Goal: Task Accomplishment & Management: Manage account settings

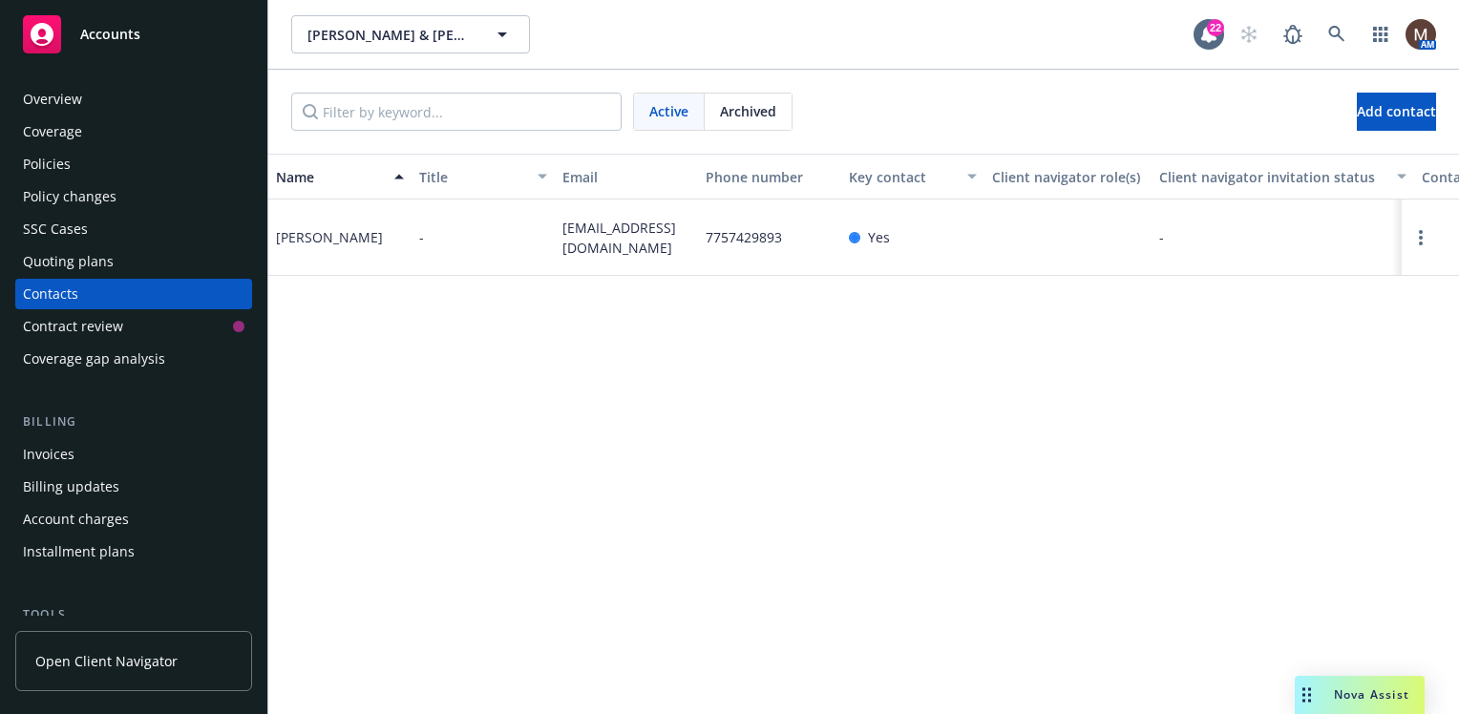
click at [130, 29] on span "Accounts" at bounding box center [110, 34] width 60 height 15
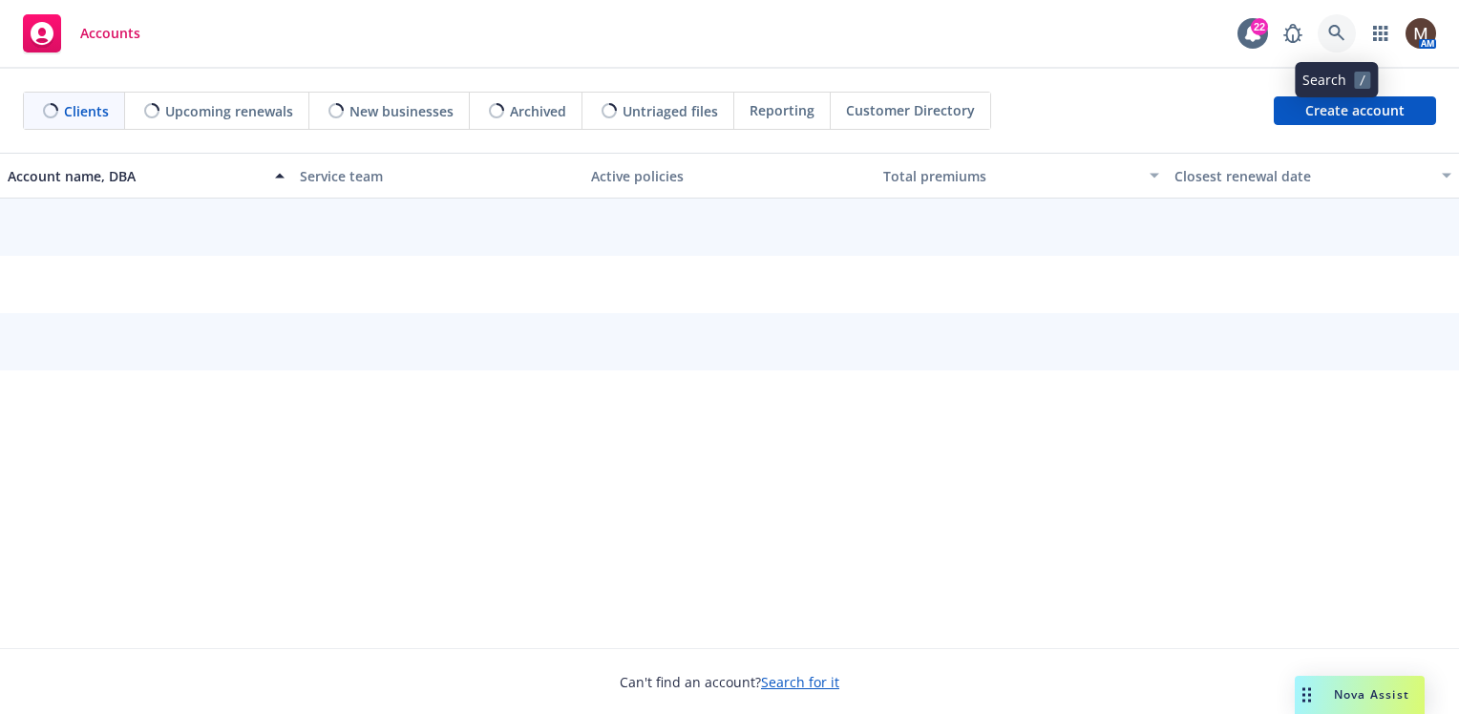
click at [1337, 26] on icon at bounding box center [1336, 33] width 16 height 16
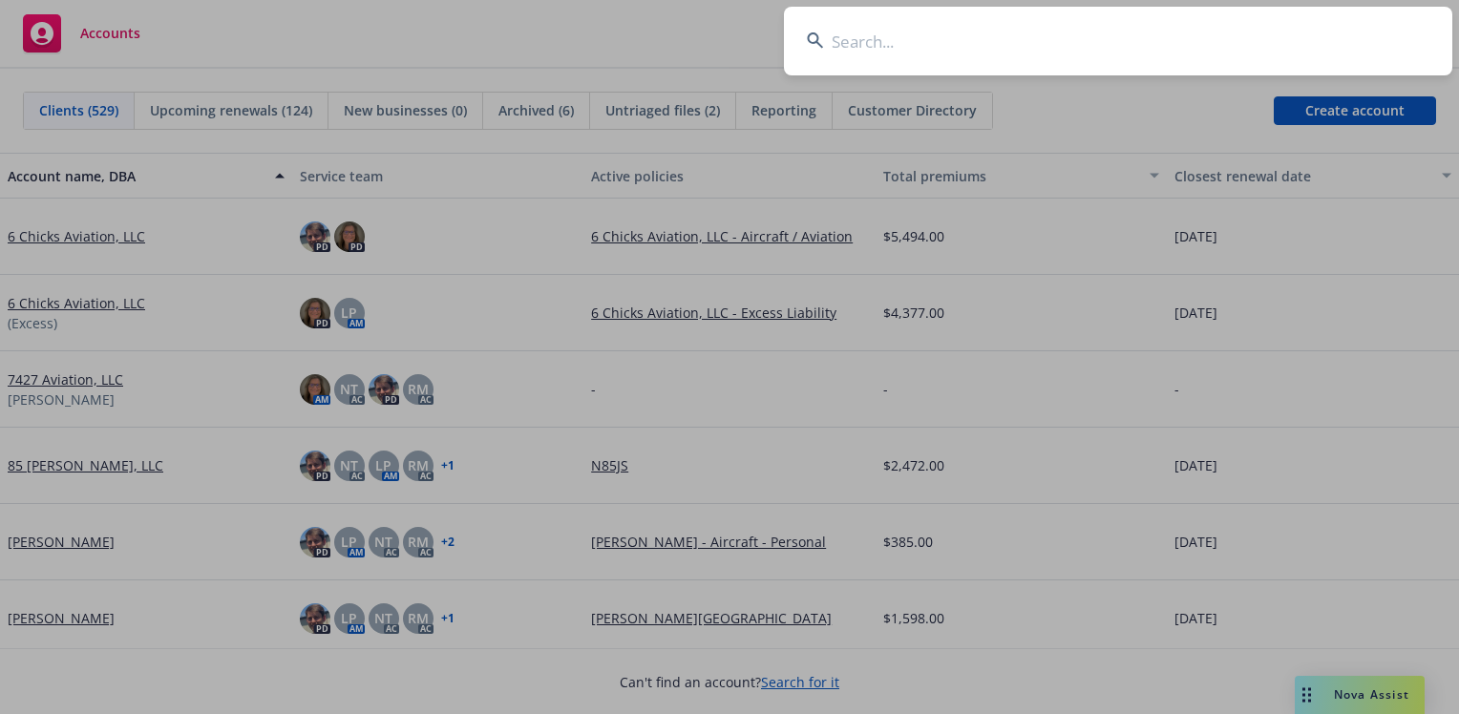
click at [857, 41] on input at bounding box center [1118, 41] width 668 height 69
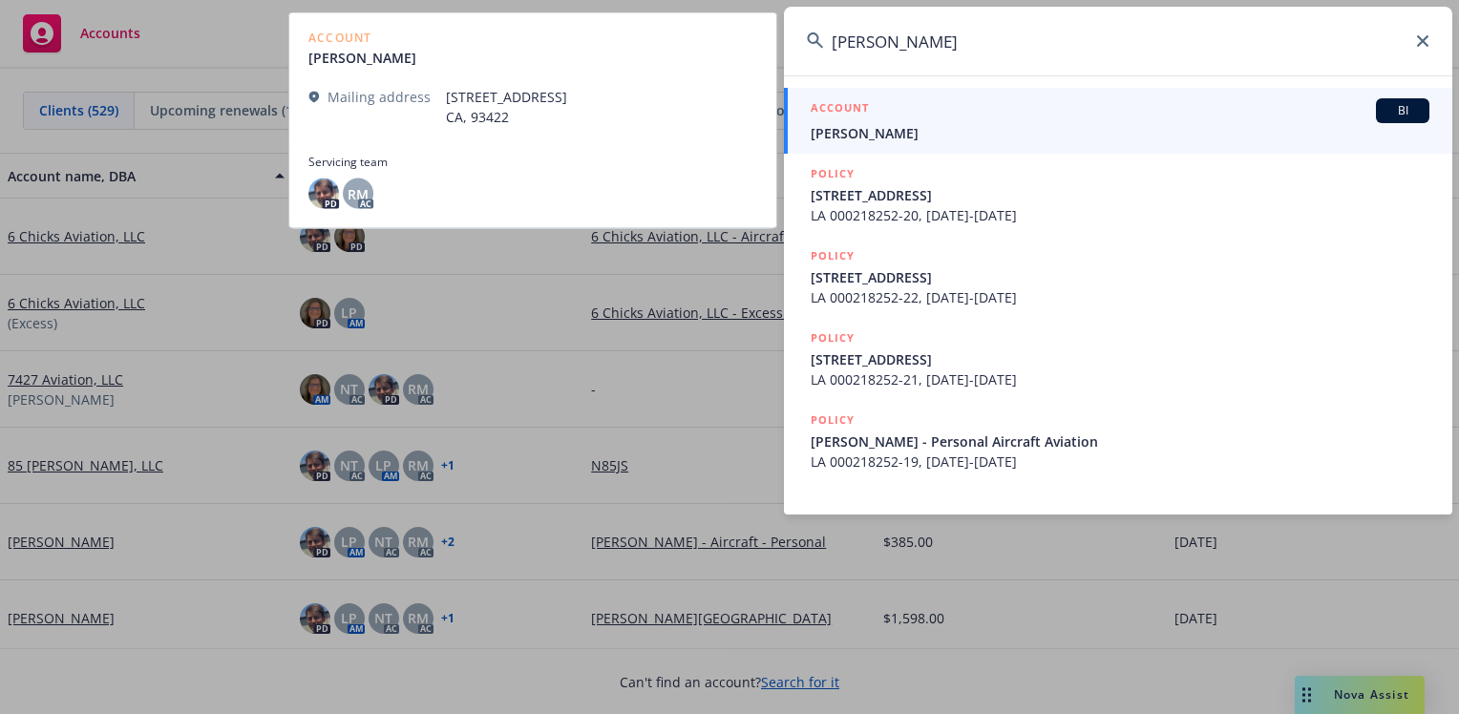
type input "rod spaulding"
click at [827, 129] on span "Roderic Spaulding" at bounding box center [1120, 133] width 619 height 20
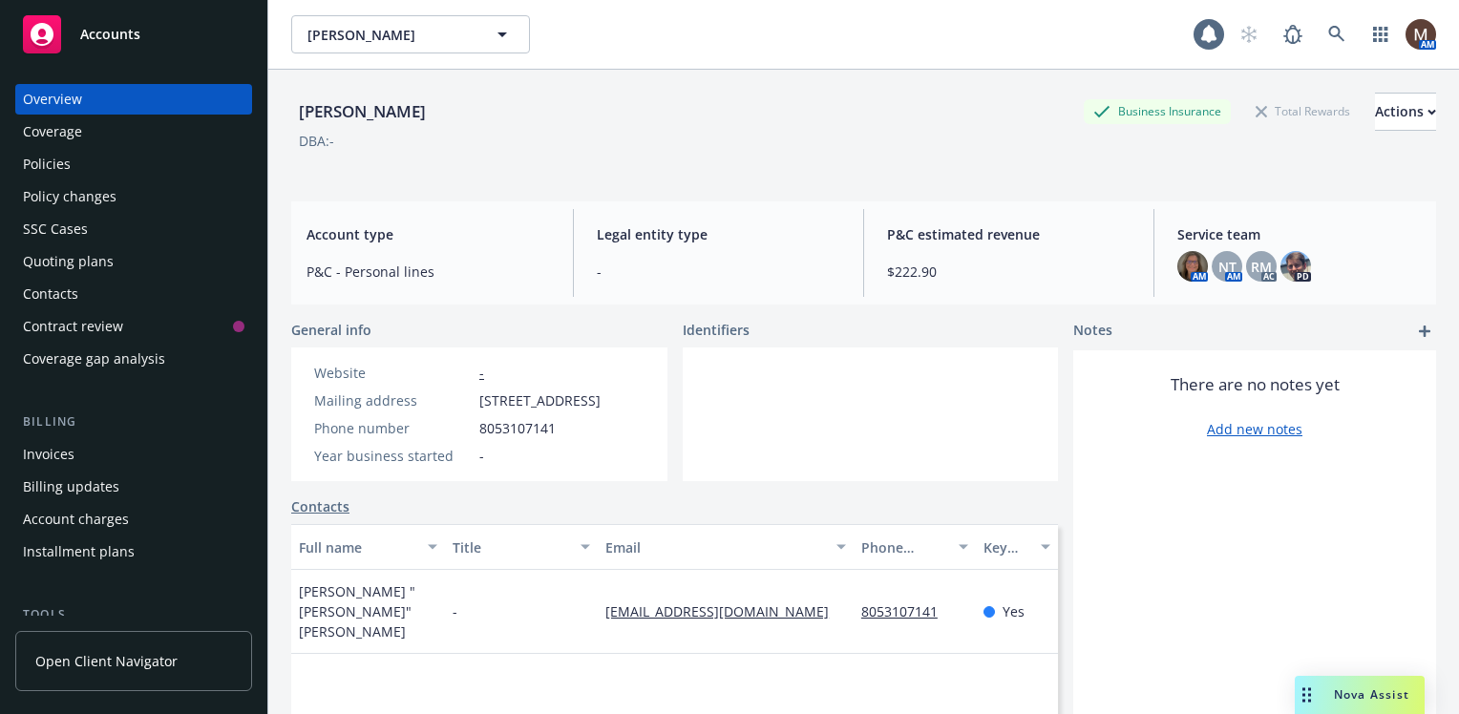
click at [59, 158] on div "Policies" at bounding box center [47, 164] width 48 height 31
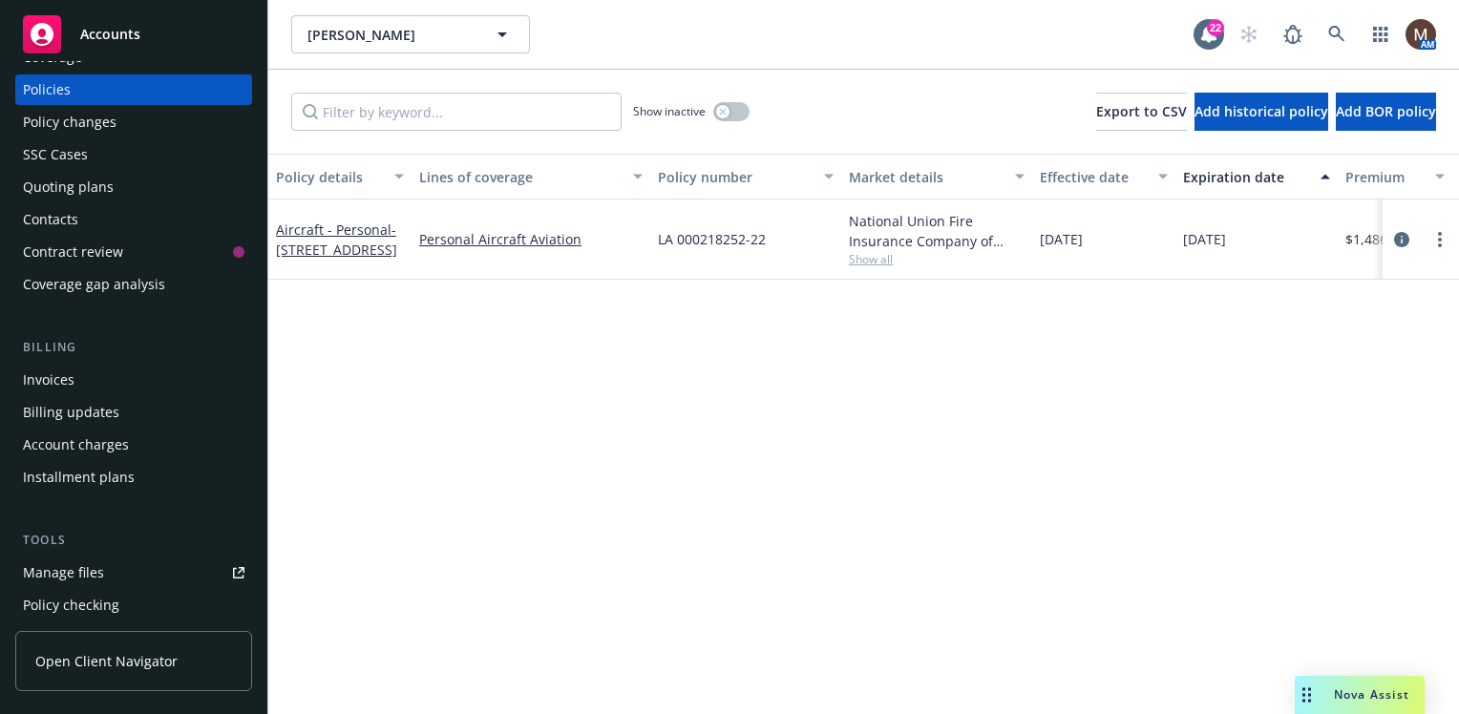
scroll to position [95, 0]
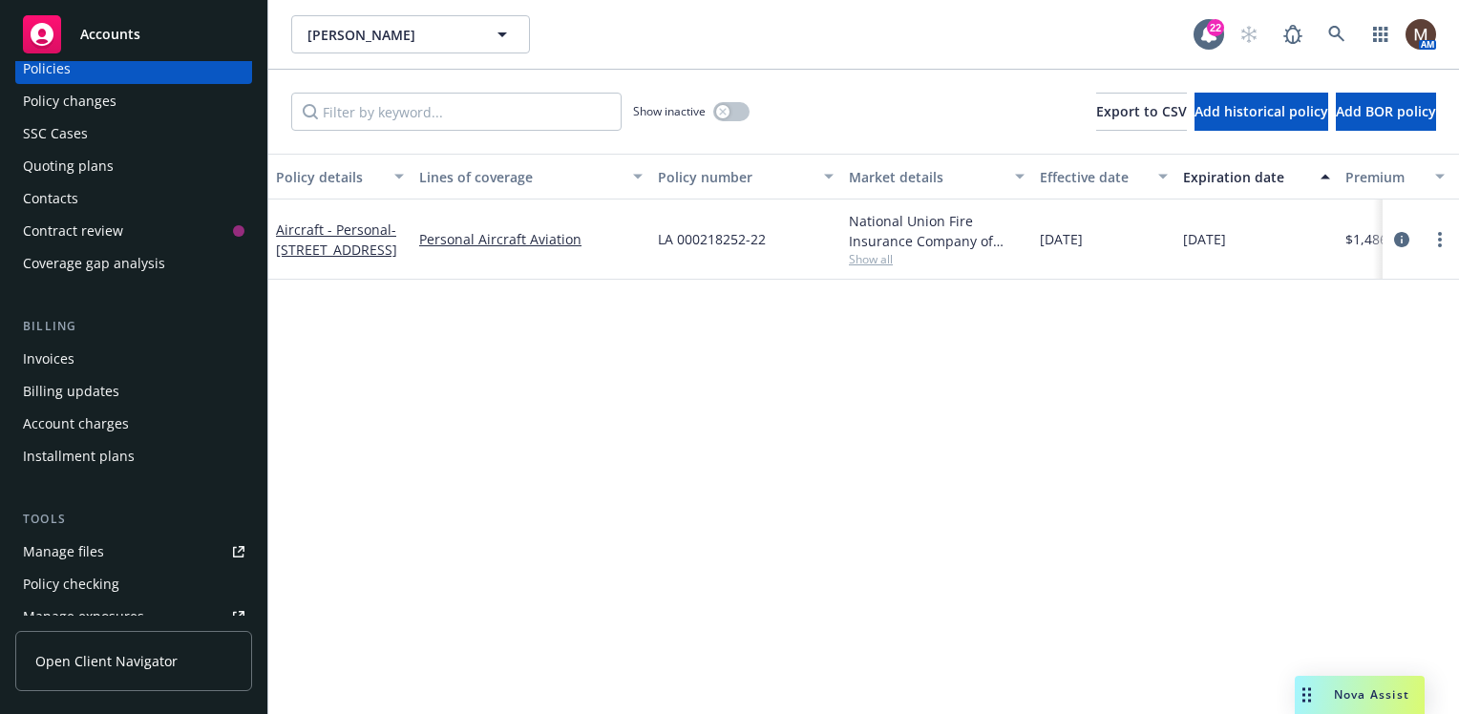
click at [80, 355] on div "Invoices" at bounding box center [134, 359] width 222 height 31
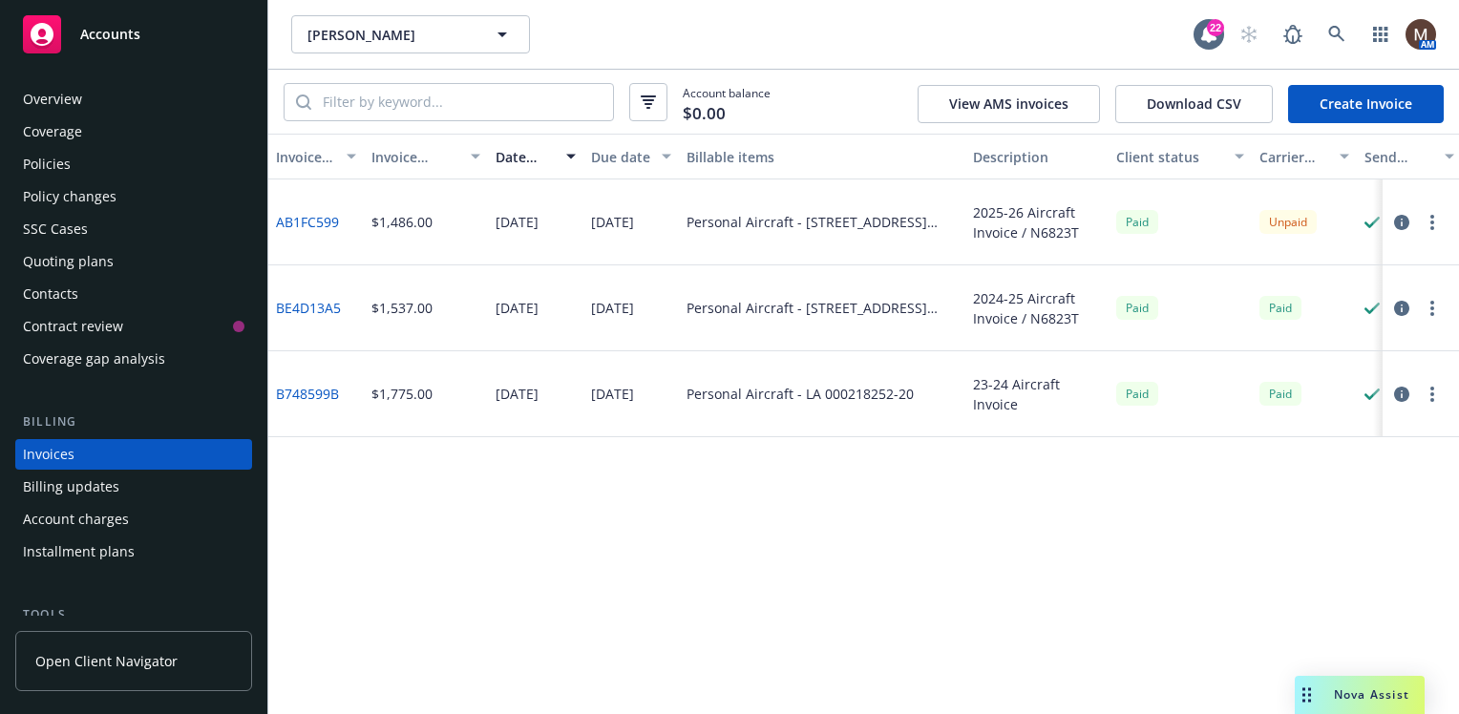
click at [73, 224] on div "SSC Cases" at bounding box center [55, 229] width 65 height 31
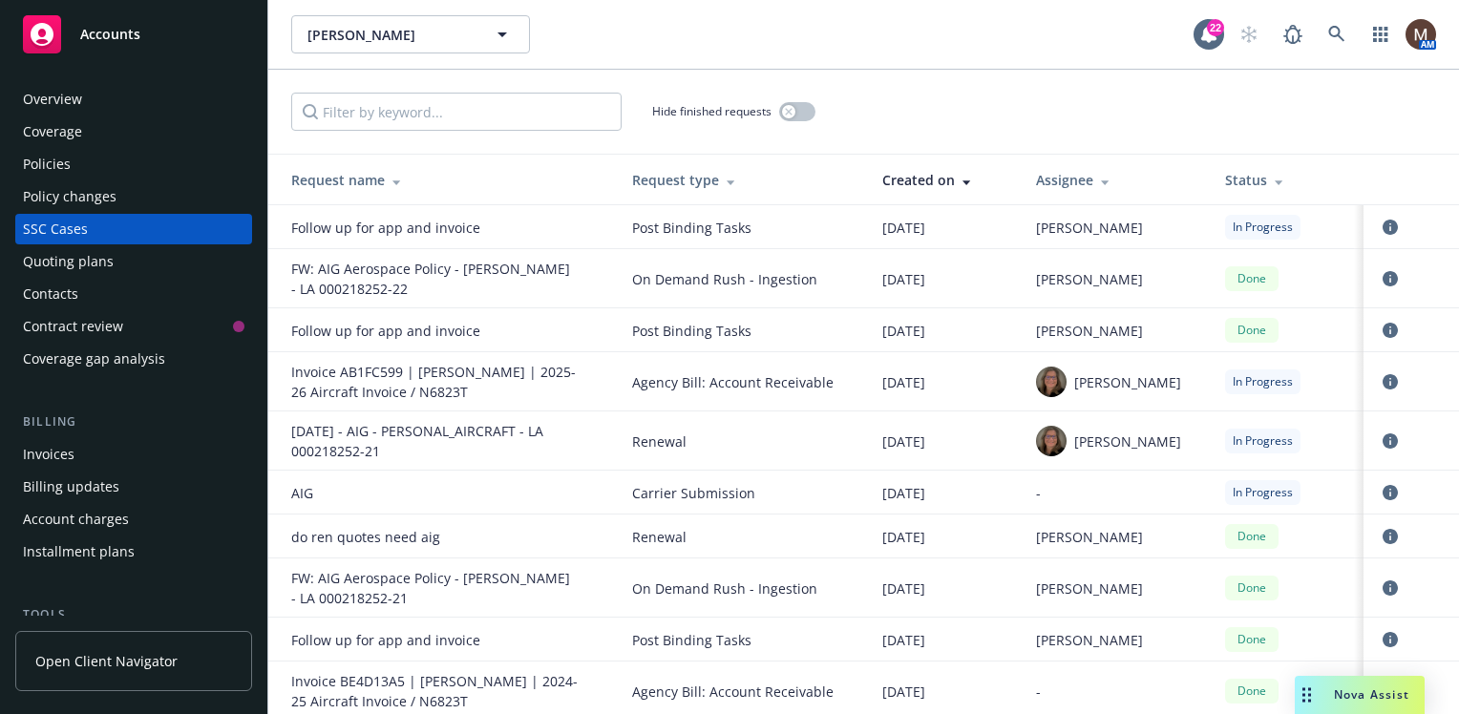
click at [430, 325] on div "Follow up for app and invoice" at bounding box center [434, 331] width 286 height 20
click at [62, 159] on div "Policies" at bounding box center [47, 164] width 48 height 31
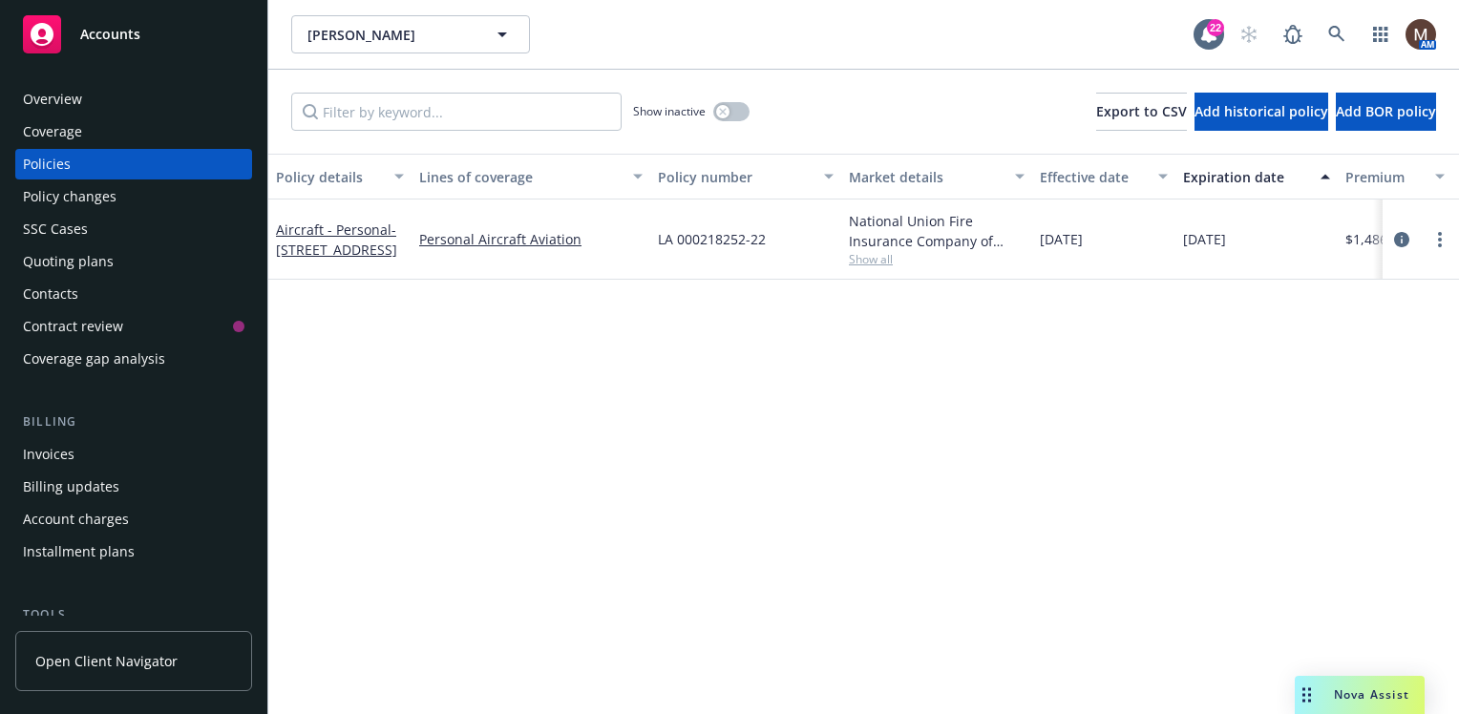
click at [80, 447] on div "Invoices" at bounding box center [134, 454] width 222 height 31
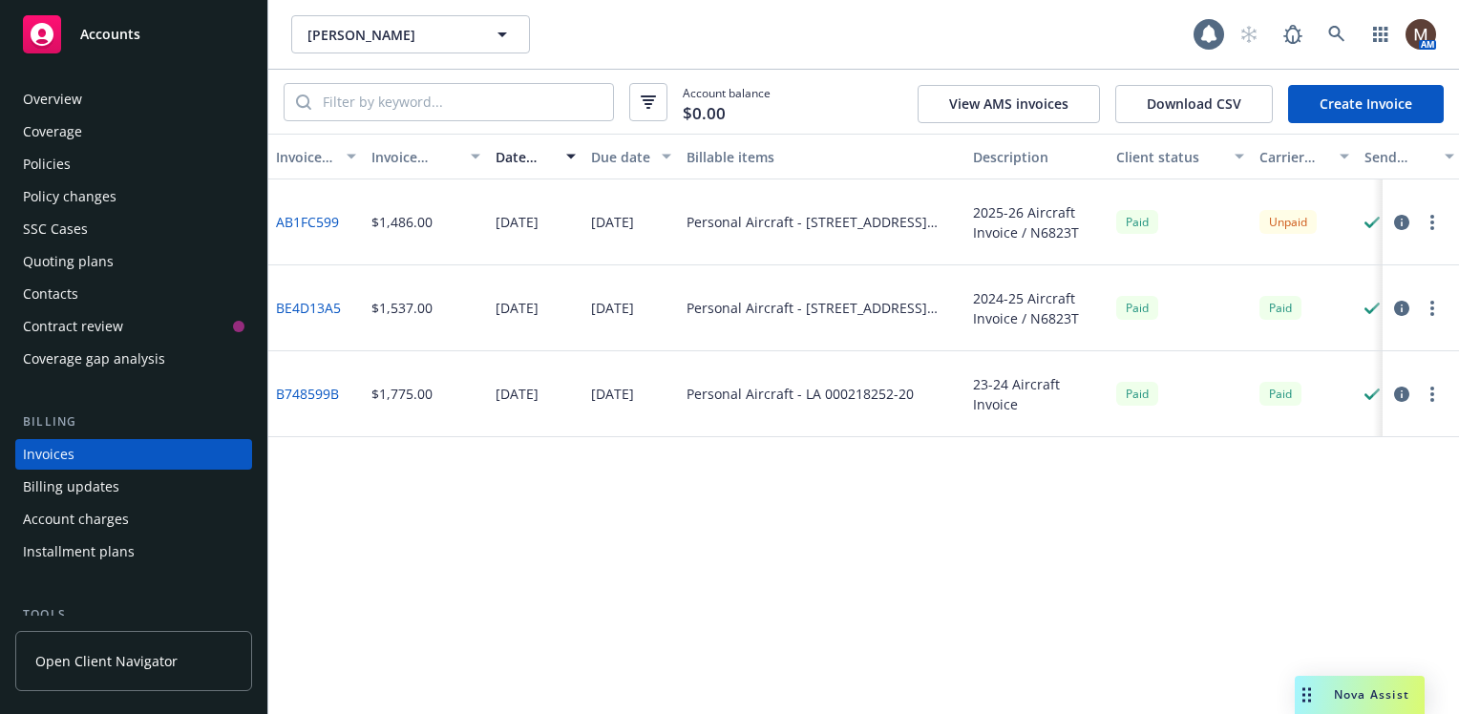
scroll to position [67, 0]
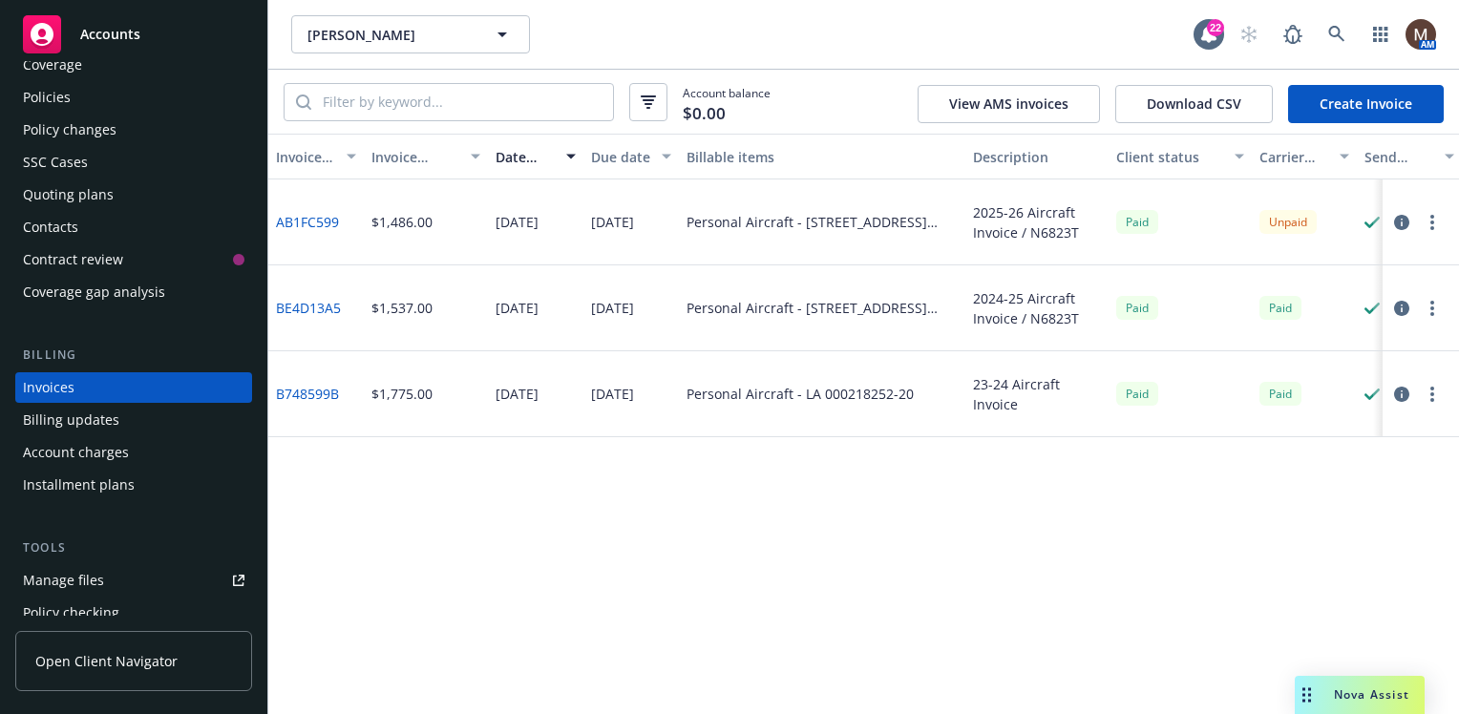
click at [71, 92] on div "Policies" at bounding box center [134, 97] width 222 height 31
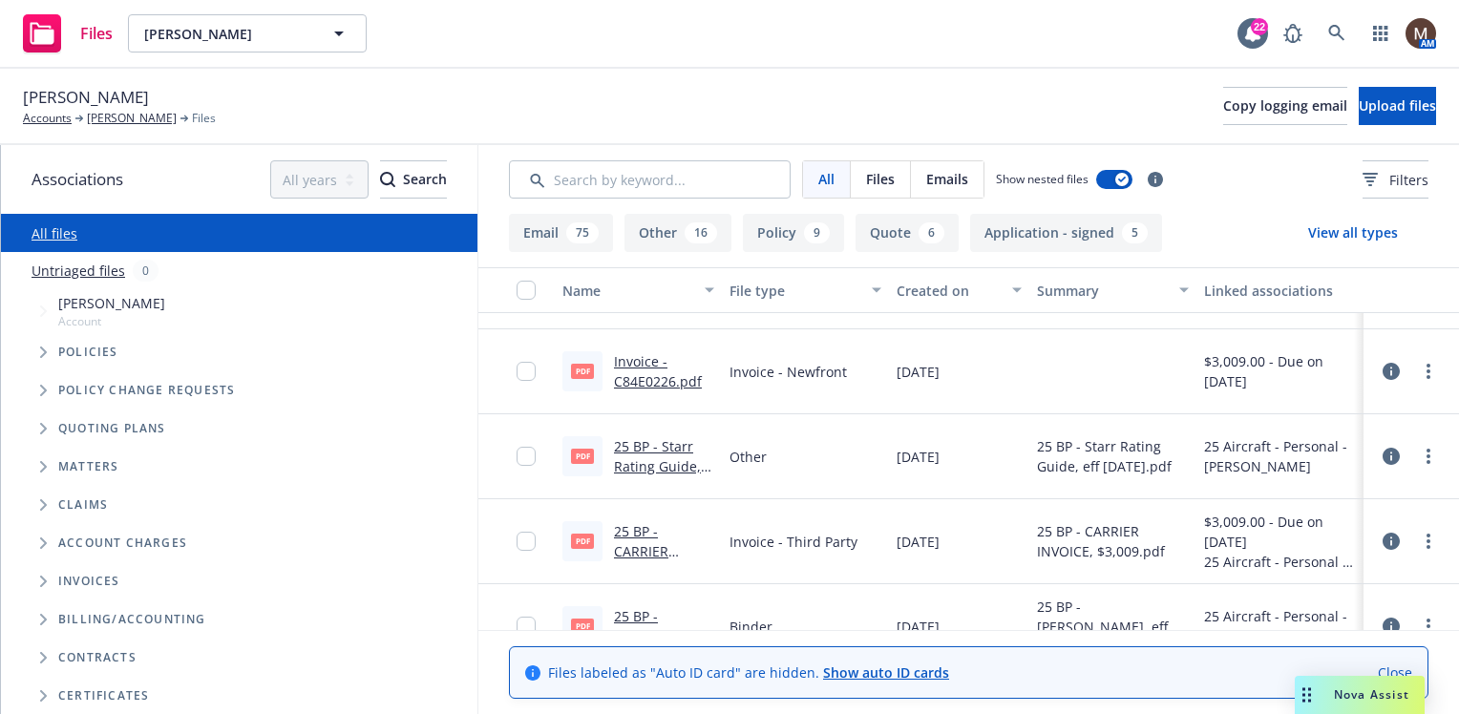
scroll to position [668, 0]
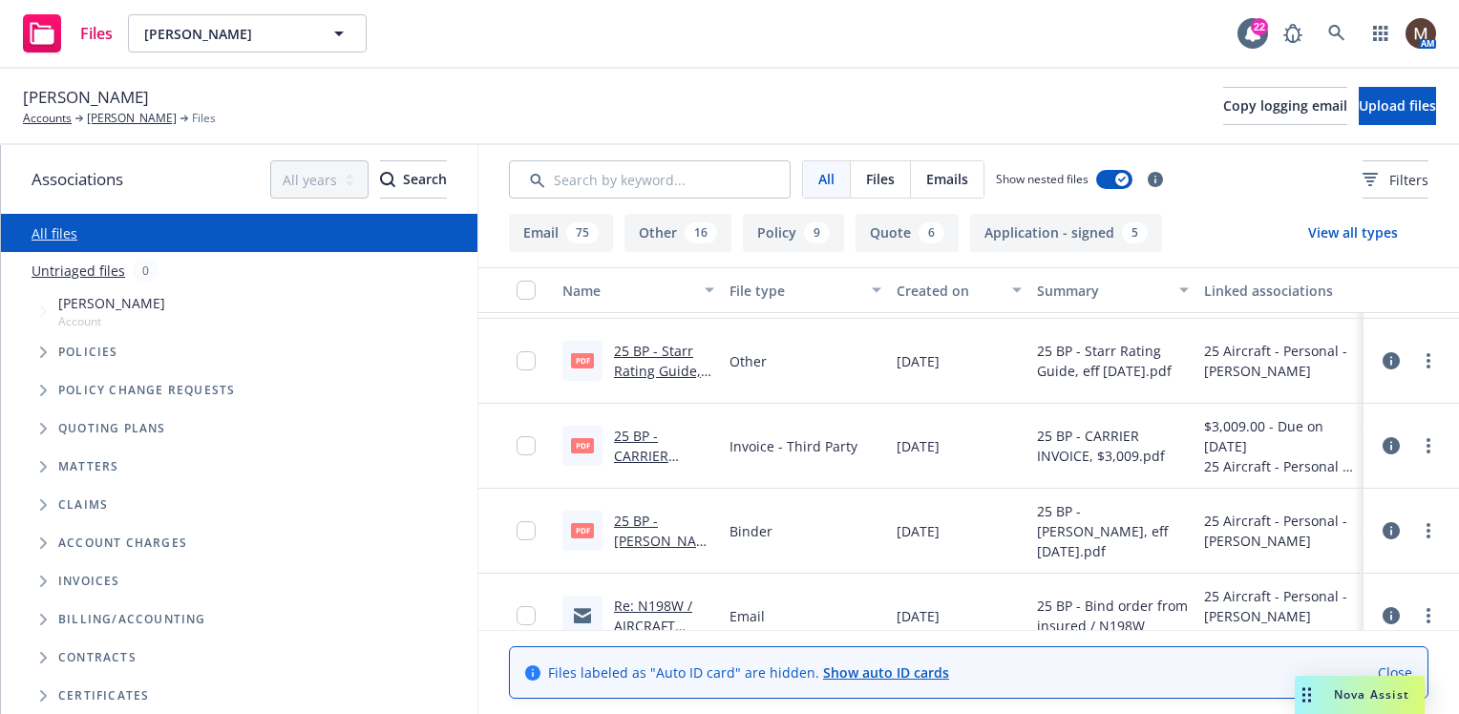
click at [672, 518] on link "25 BP - [PERSON_NAME], eff [DATE].pdf.pdf" at bounding box center [661, 551] width 95 height 78
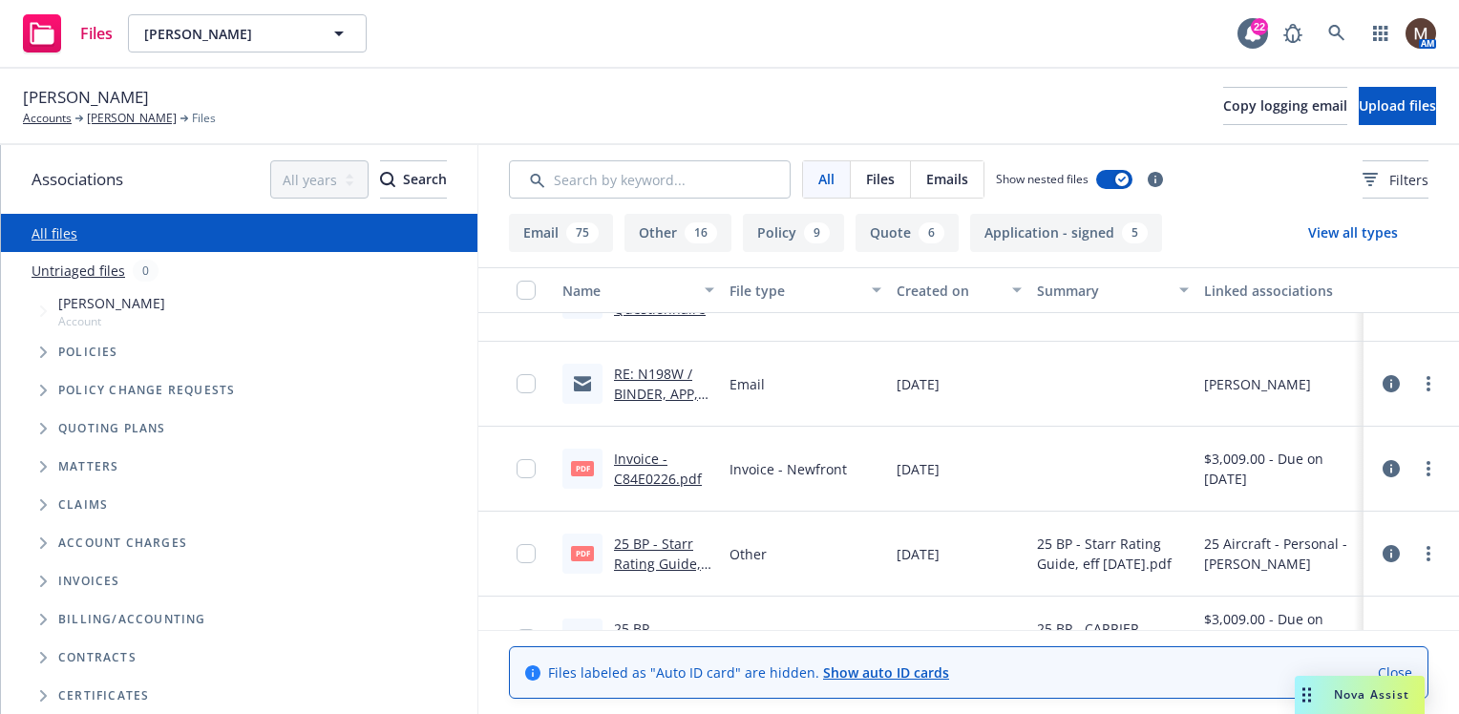
scroll to position [382, 0]
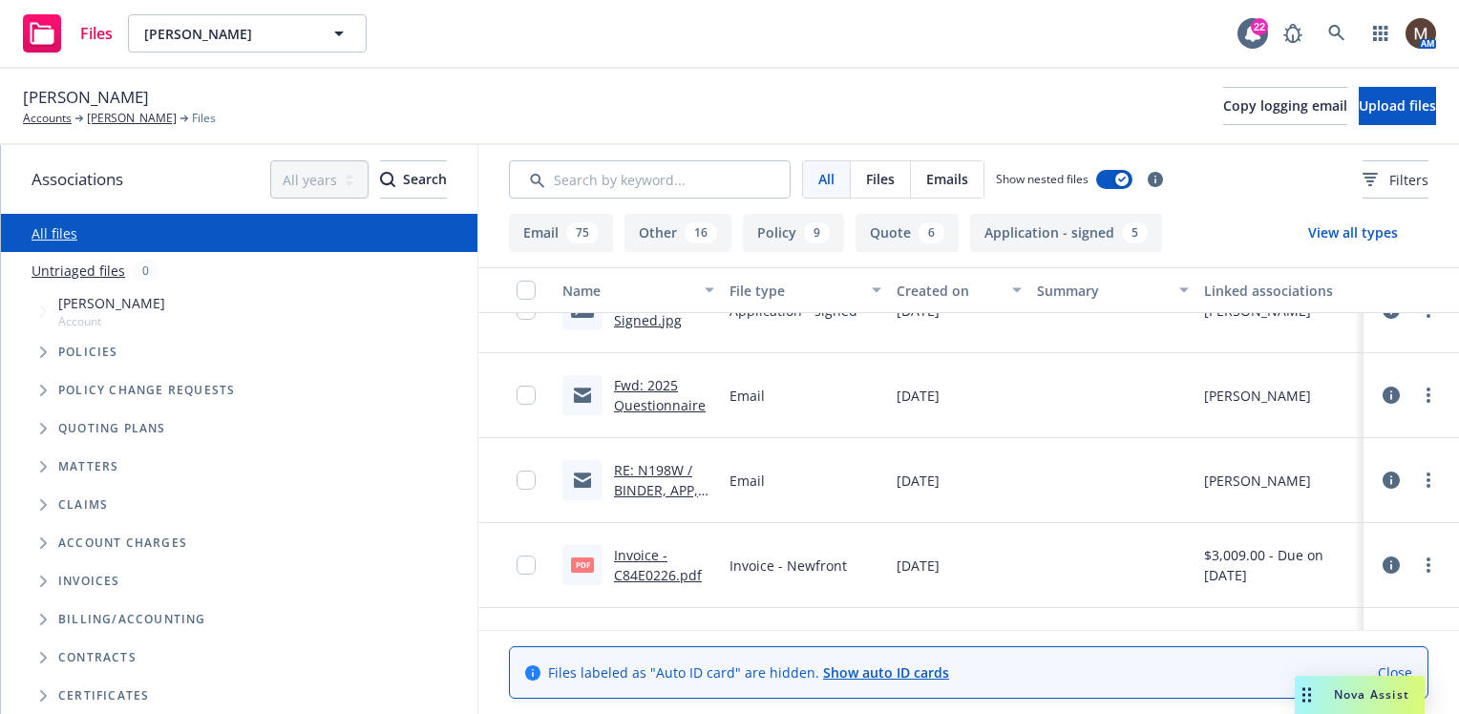
click at [649, 482] on link "RE: N198W / BINDER, APP, INVOICE / [PERSON_NAME]" at bounding box center [661, 510] width 95 height 98
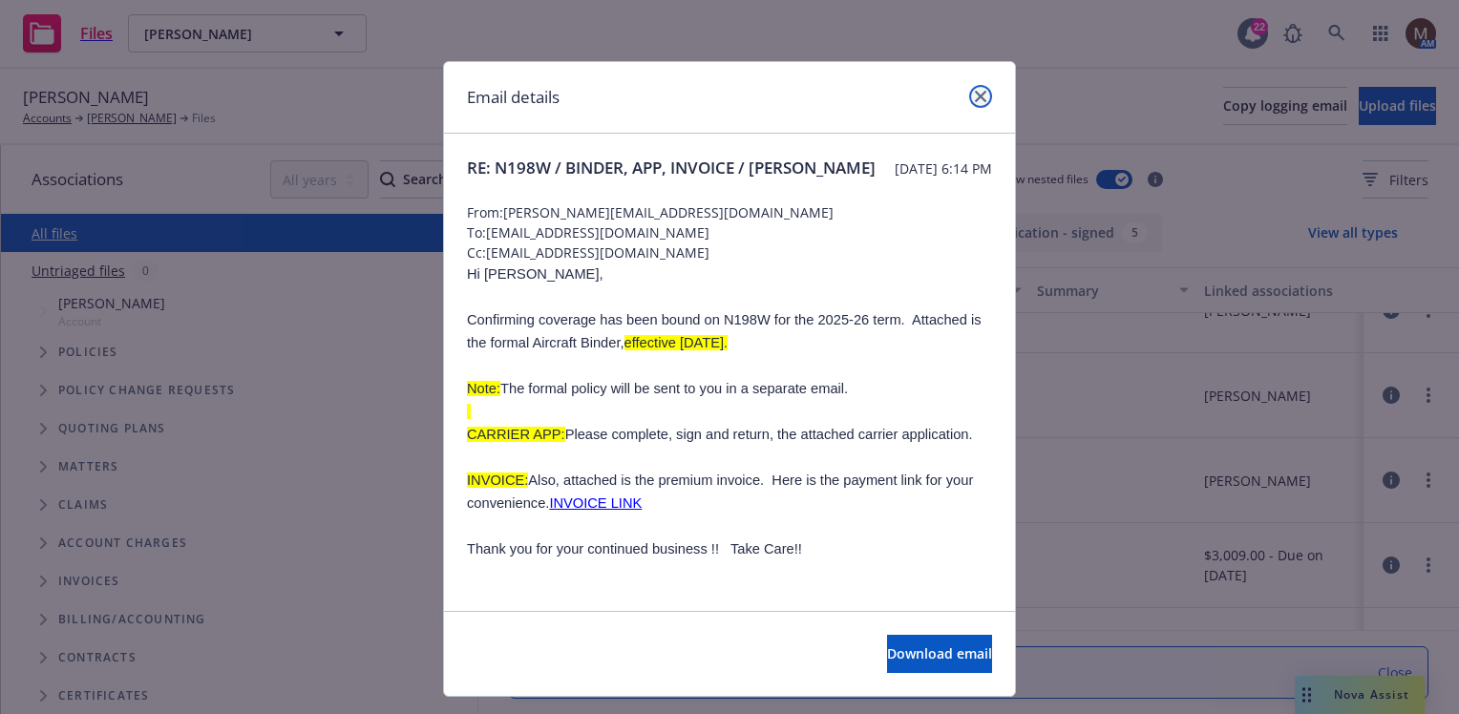
click at [975, 94] on icon "close" at bounding box center [980, 96] width 11 height 11
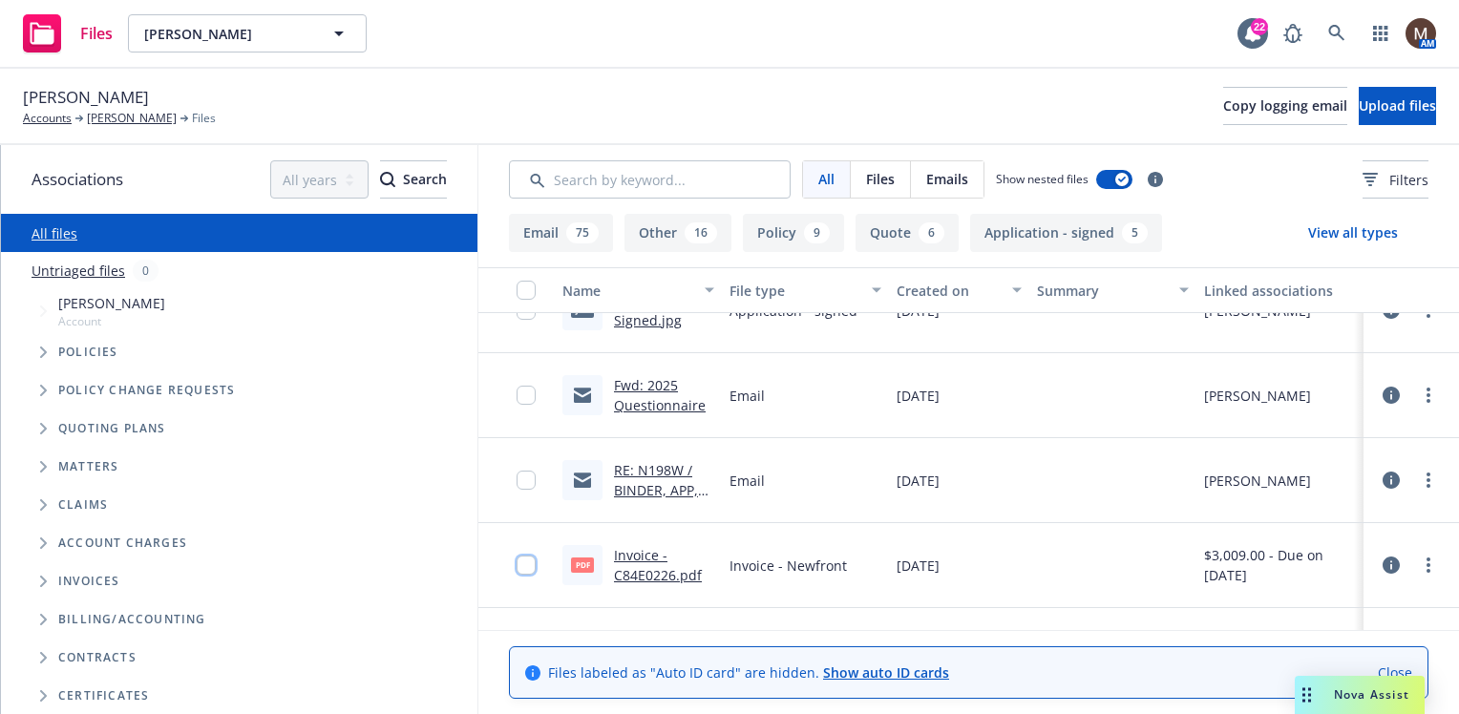
click at [527, 564] on input "checkbox" at bounding box center [526, 565] width 19 height 19
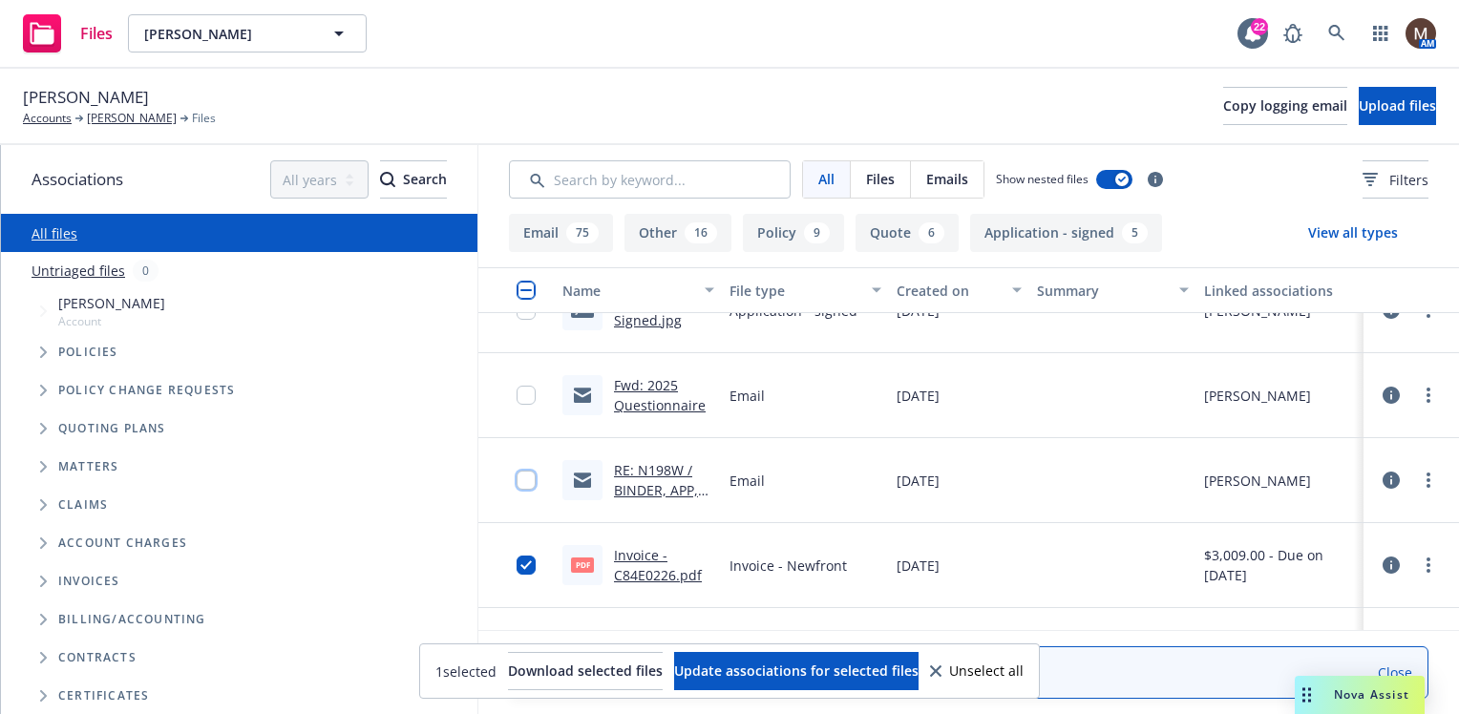
click at [531, 480] on input "checkbox" at bounding box center [526, 480] width 19 height 19
click at [527, 397] on input "checkbox" at bounding box center [526, 395] width 19 height 19
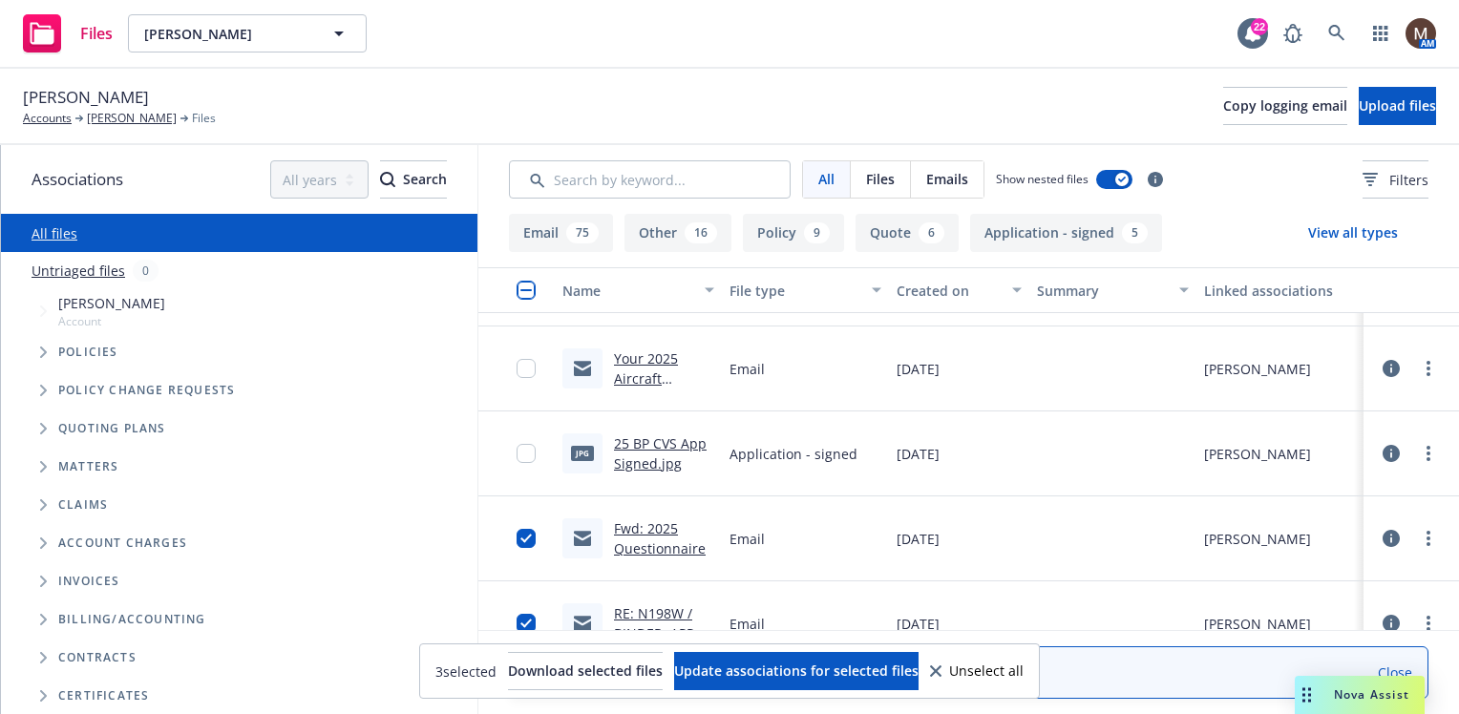
scroll to position [191, 0]
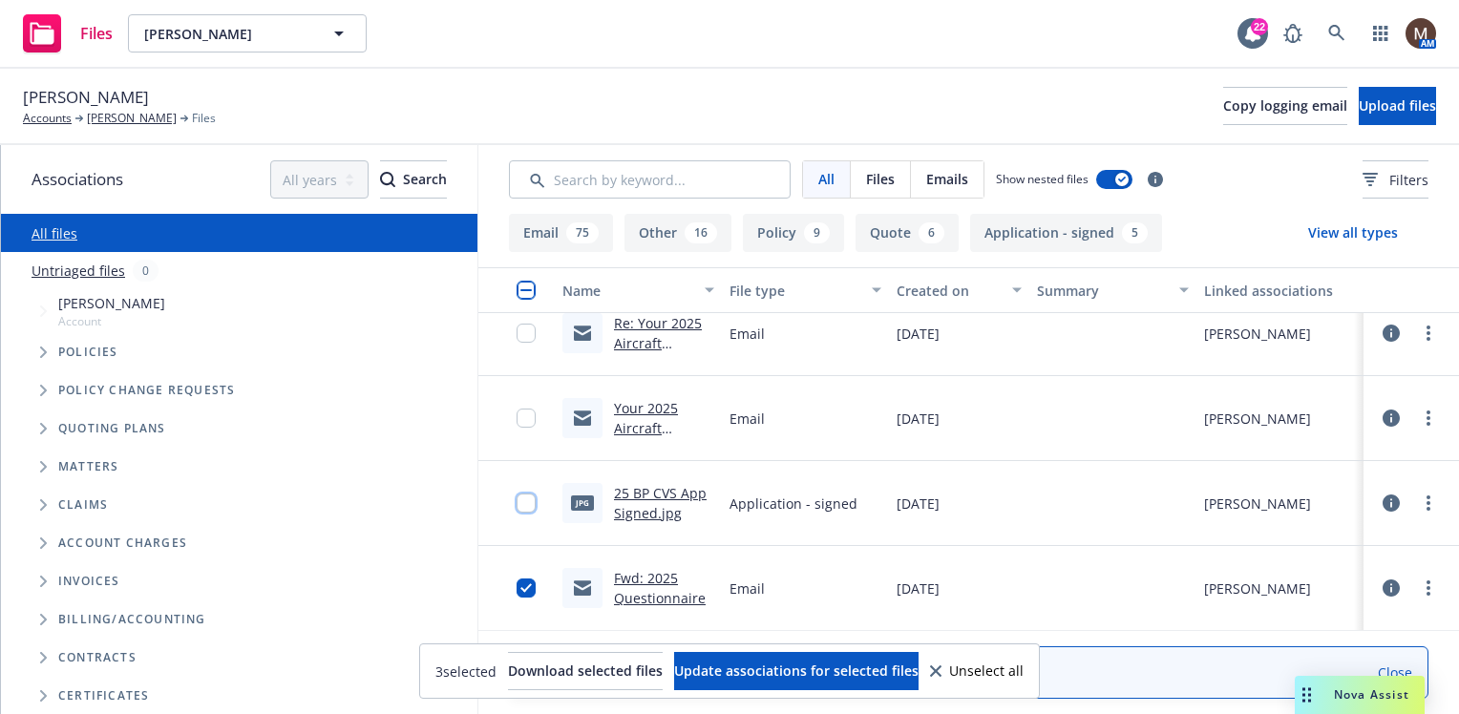
drag, startPoint x: 523, startPoint y: 502, endPoint x: 543, endPoint y: 453, distance: 53.5
click at [523, 501] on input "checkbox" at bounding box center [526, 503] width 19 height 19
click at [526, 411] on input "checkbox" at bounding box center [526, 418] width 19 height 19
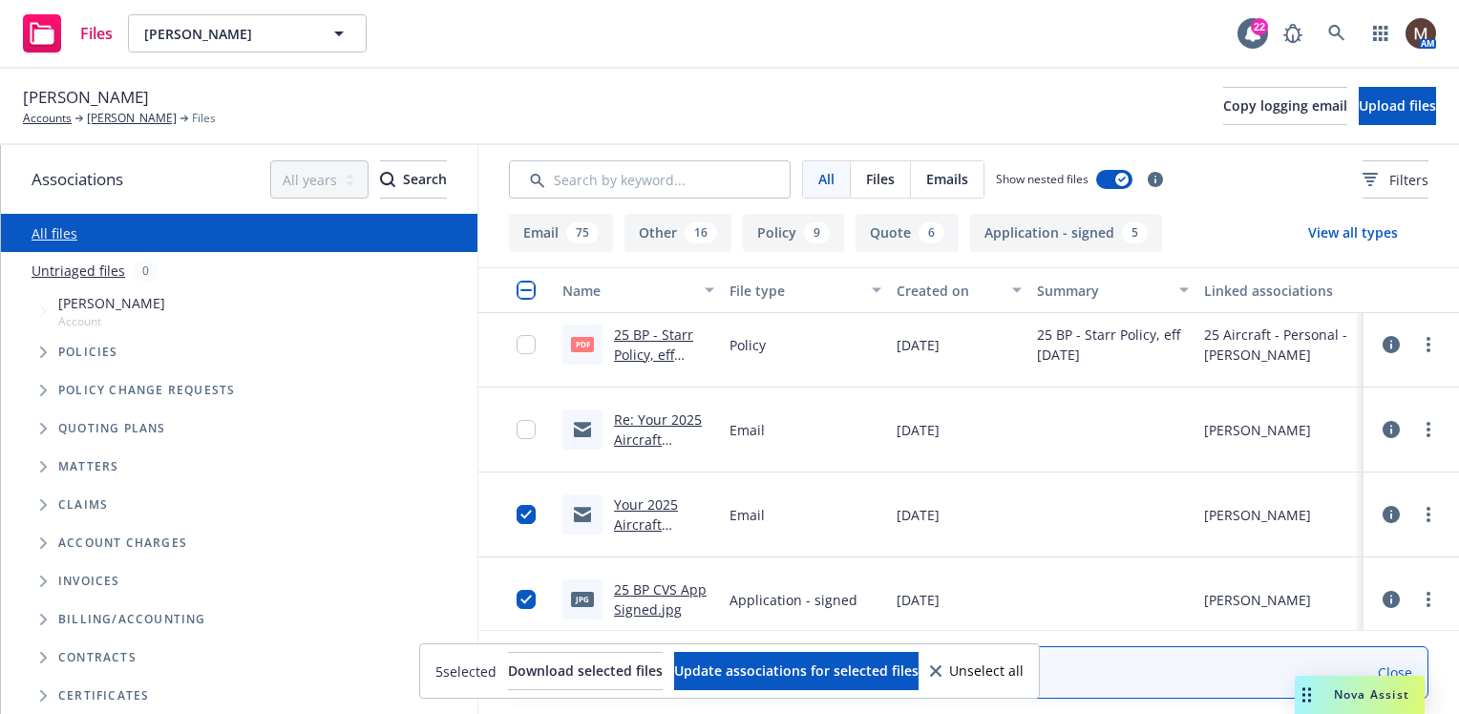
scroll to position [0, 0]
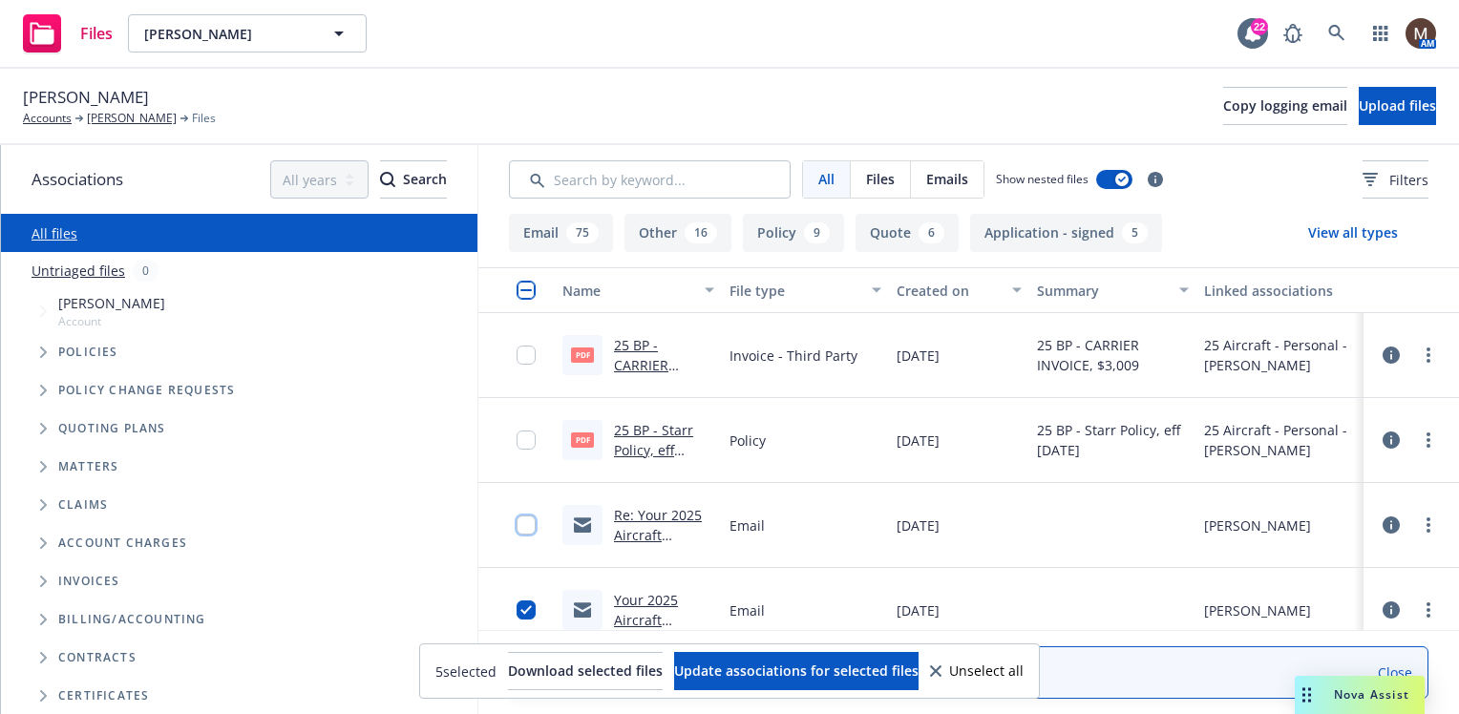
click at [521, 517] on input "checkbox" at bounding box center [526, 525] width 19 height 19
click at [531, 449] on input "checkbox" at bounding box center [526, 440] width 19 height 19
click at [523, 354] on input "checkbox" at bounding box center [526, 355] width 19 height 19
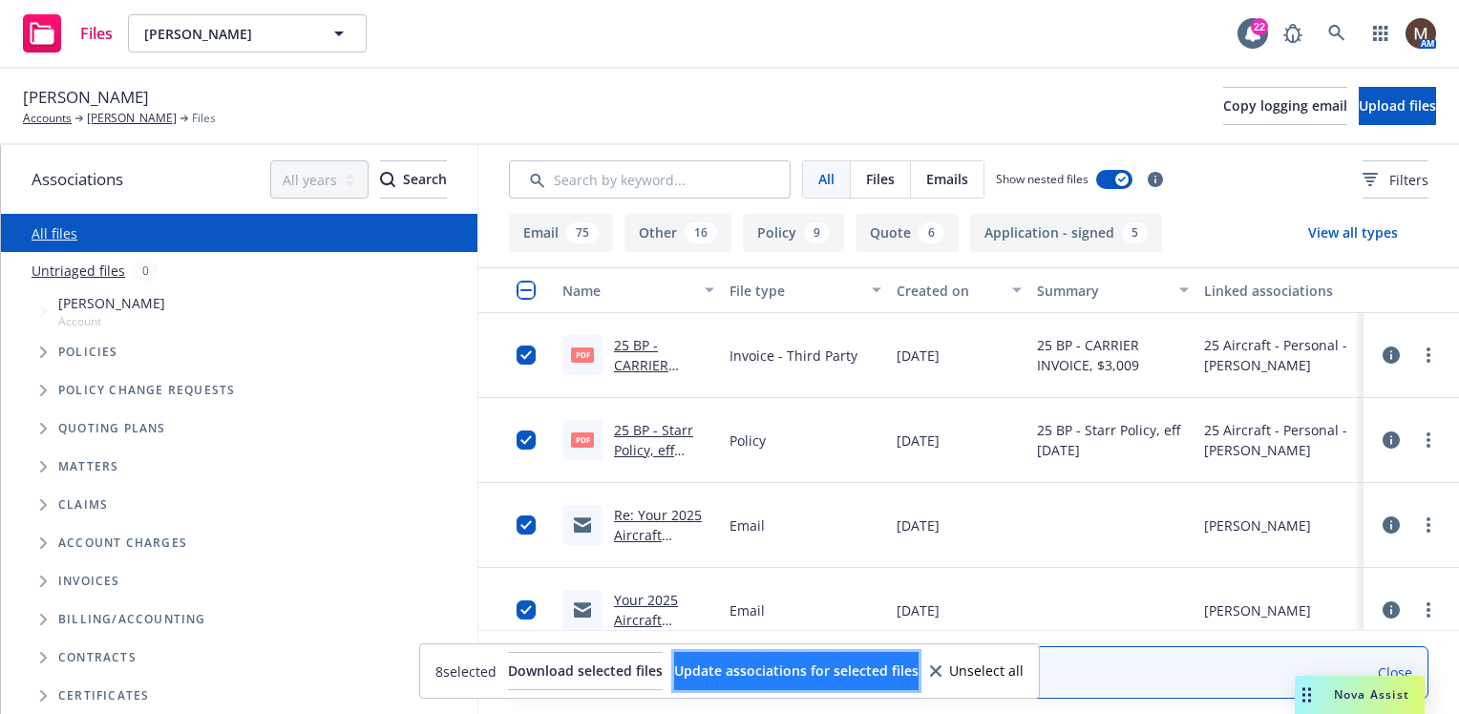
click at [793, 662] on span "Update associations for selected files" at bounding box center [796, 671] width 244 height 18
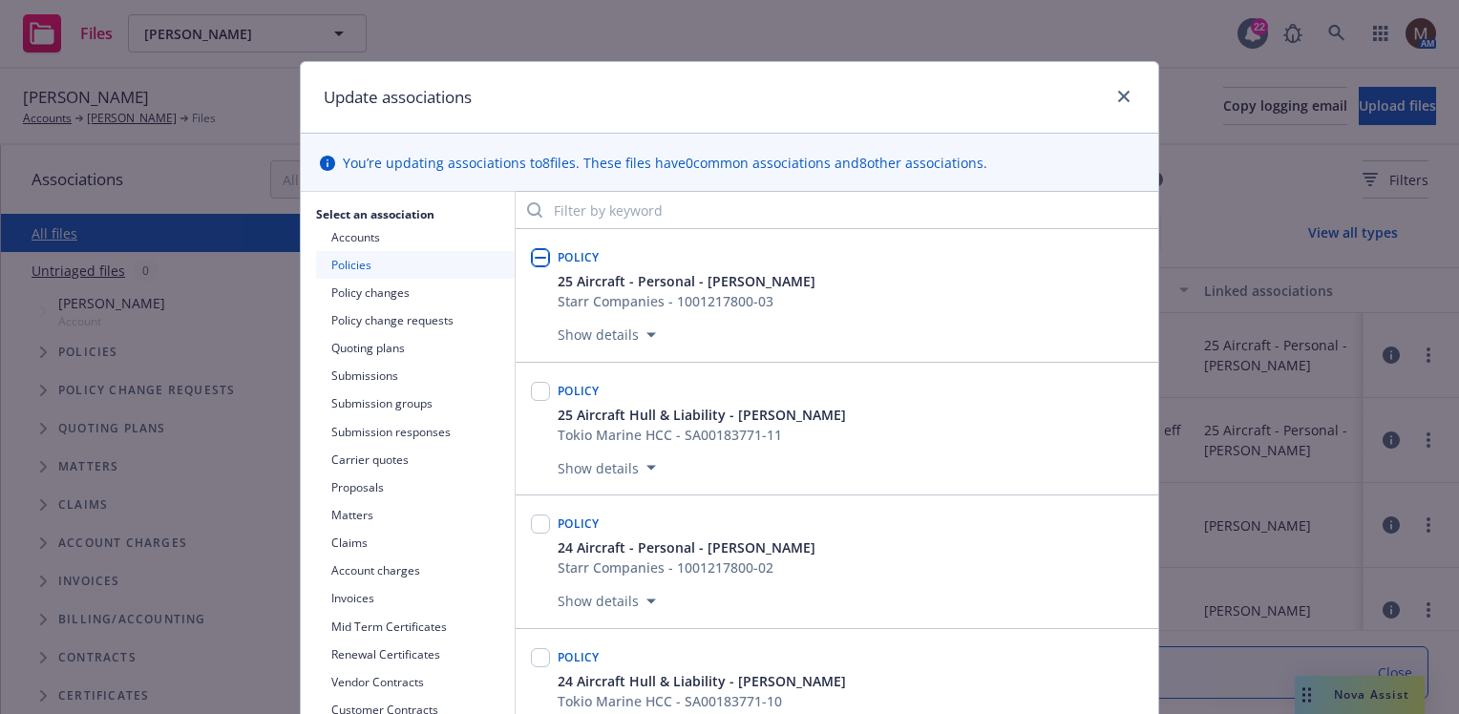
click at [539, 253] on input "checkbox" at bounding box center [540, 257] width 19 height 19
checkbox input "true"
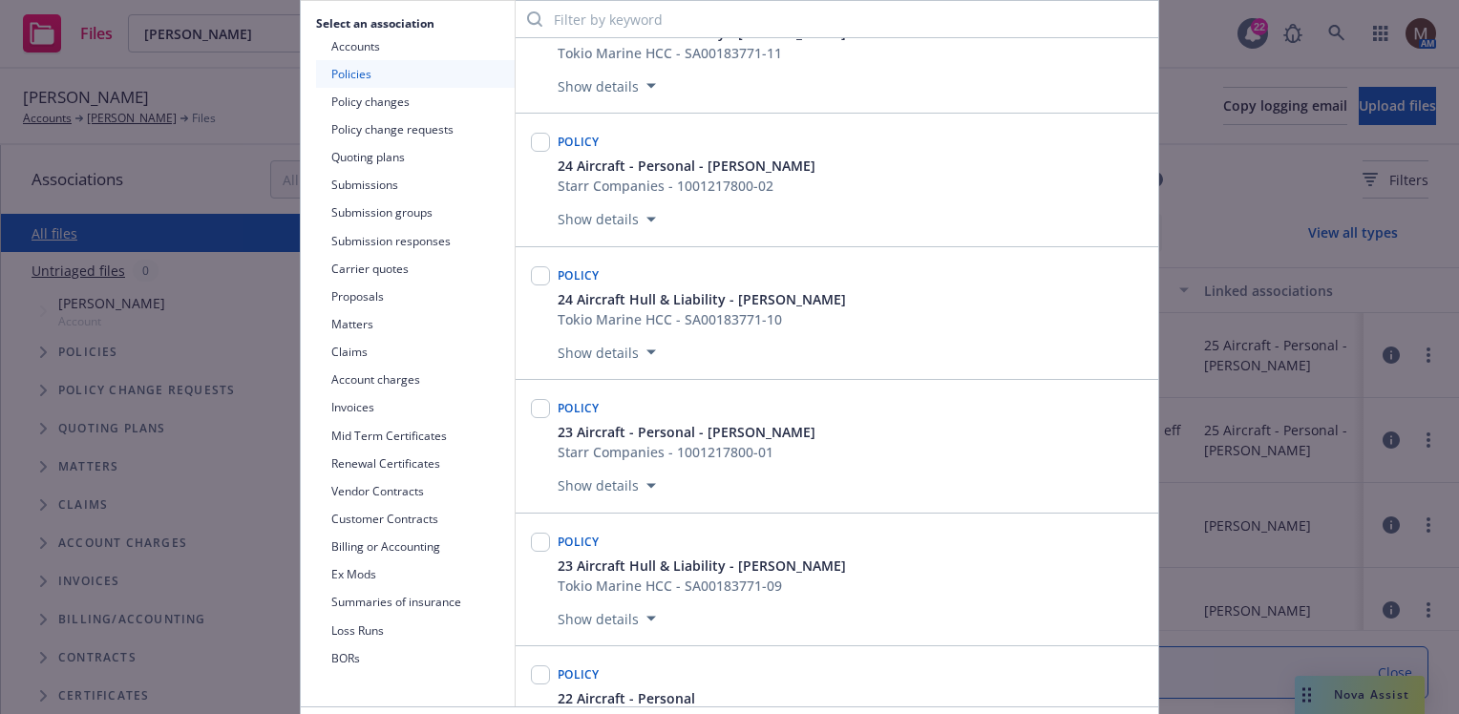
scroll to position [286, 0]
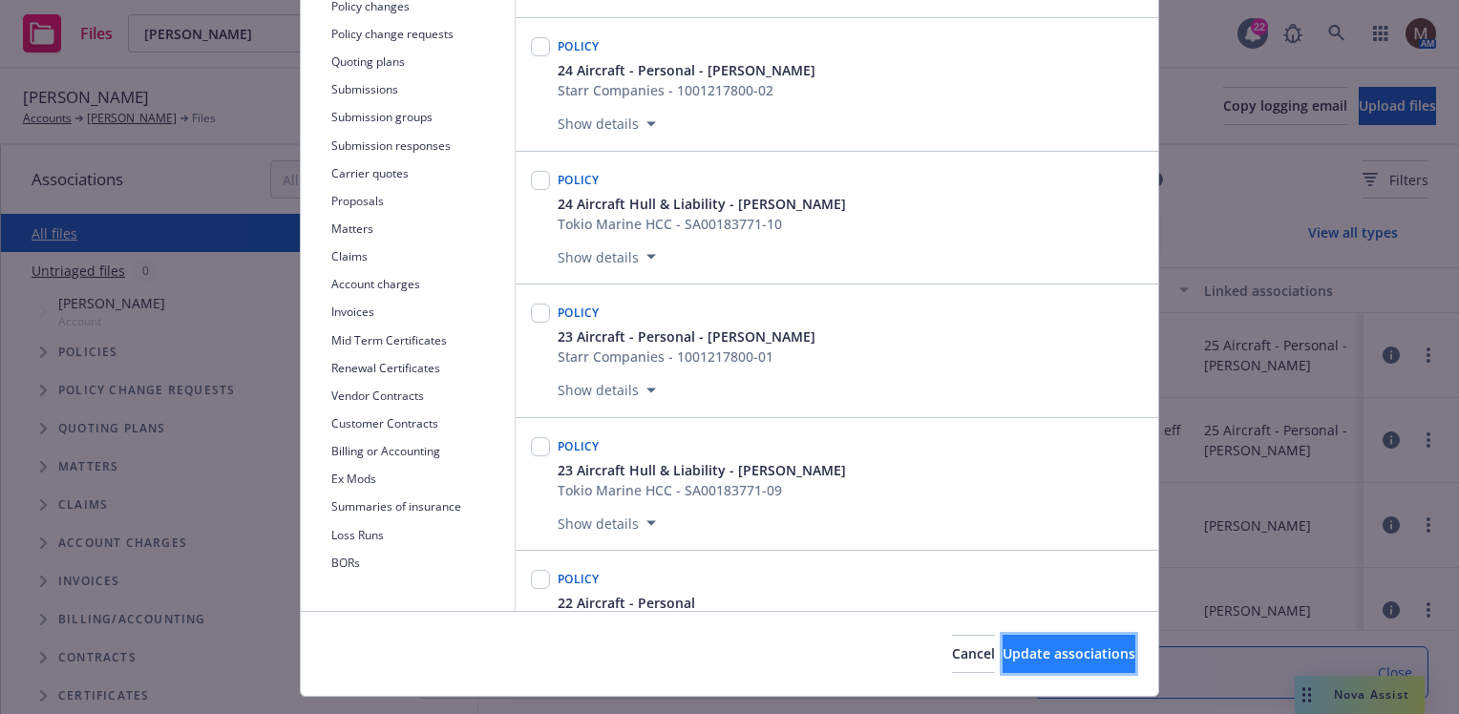
click at [1087, 651] on span "Update associations" at bounding box center [1069, 653] width 133 height 18
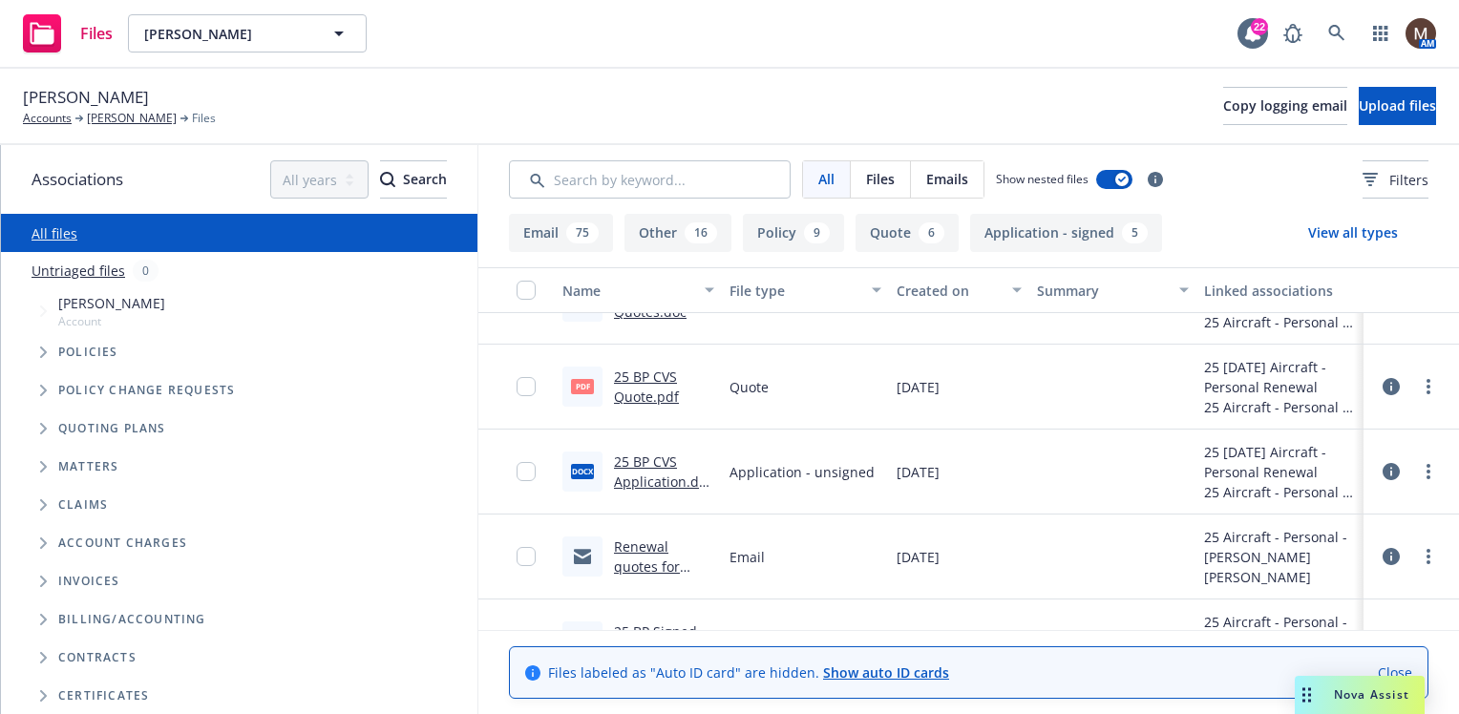
scroll to position [1241, 0]
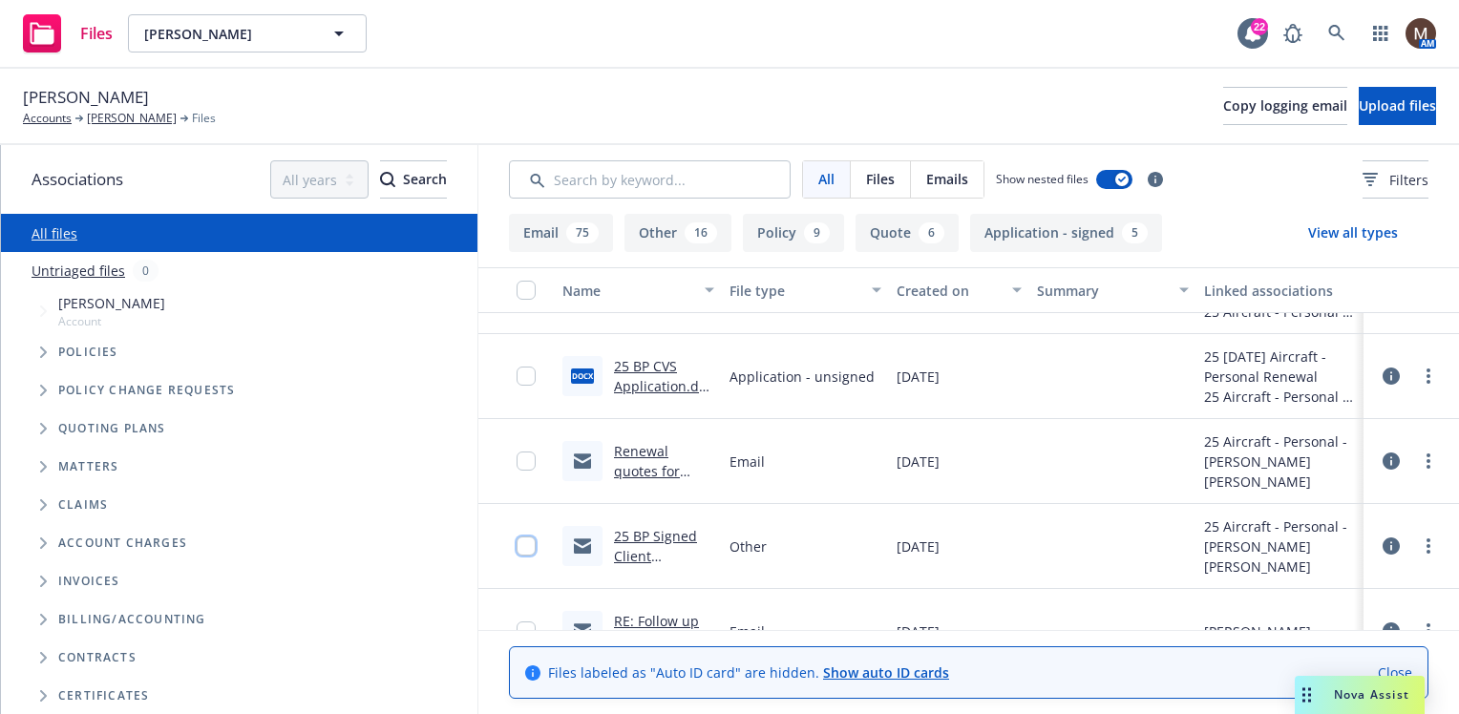
click at [528, 544] on input "checkbox" at bounding box center [526, 546] width 19 height 19
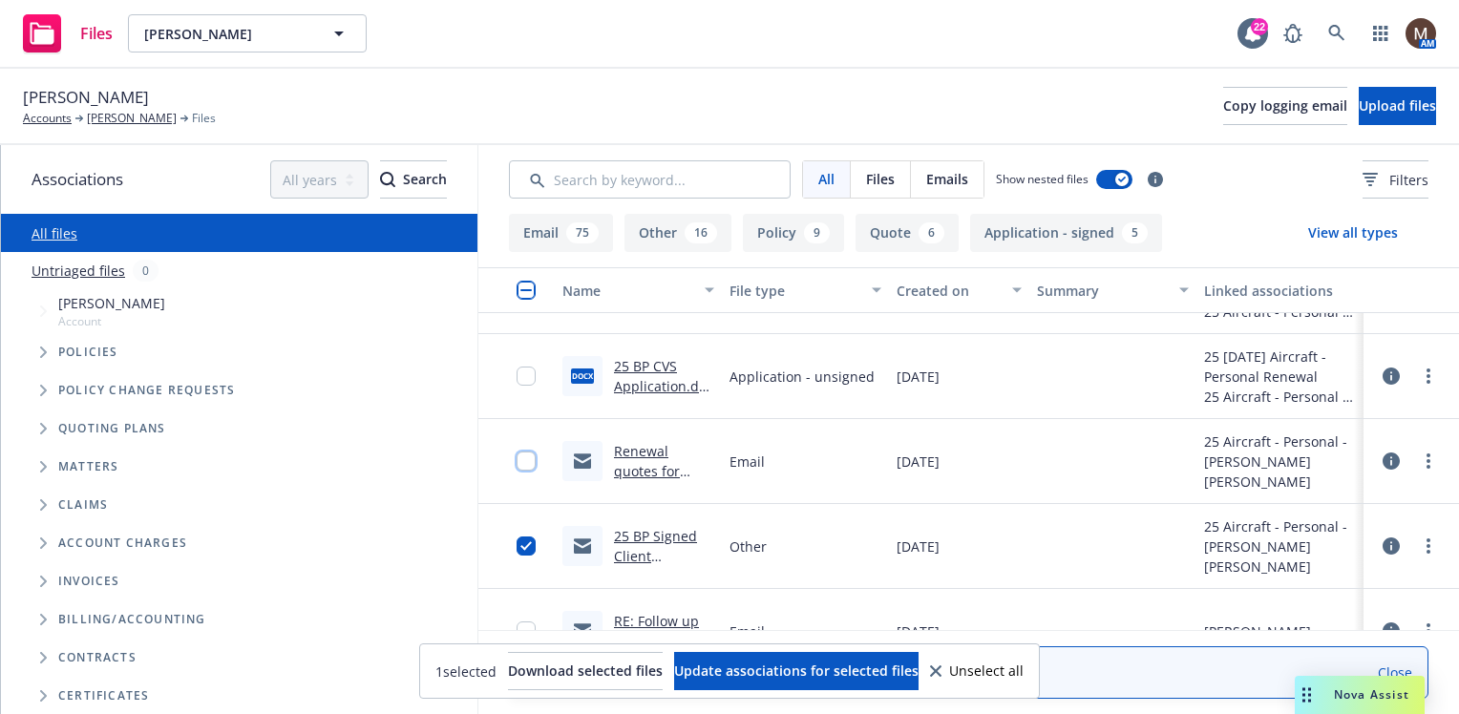
click at [526, 455] on input "checkbox" at bounding box center [526, 461] width 19 height 19
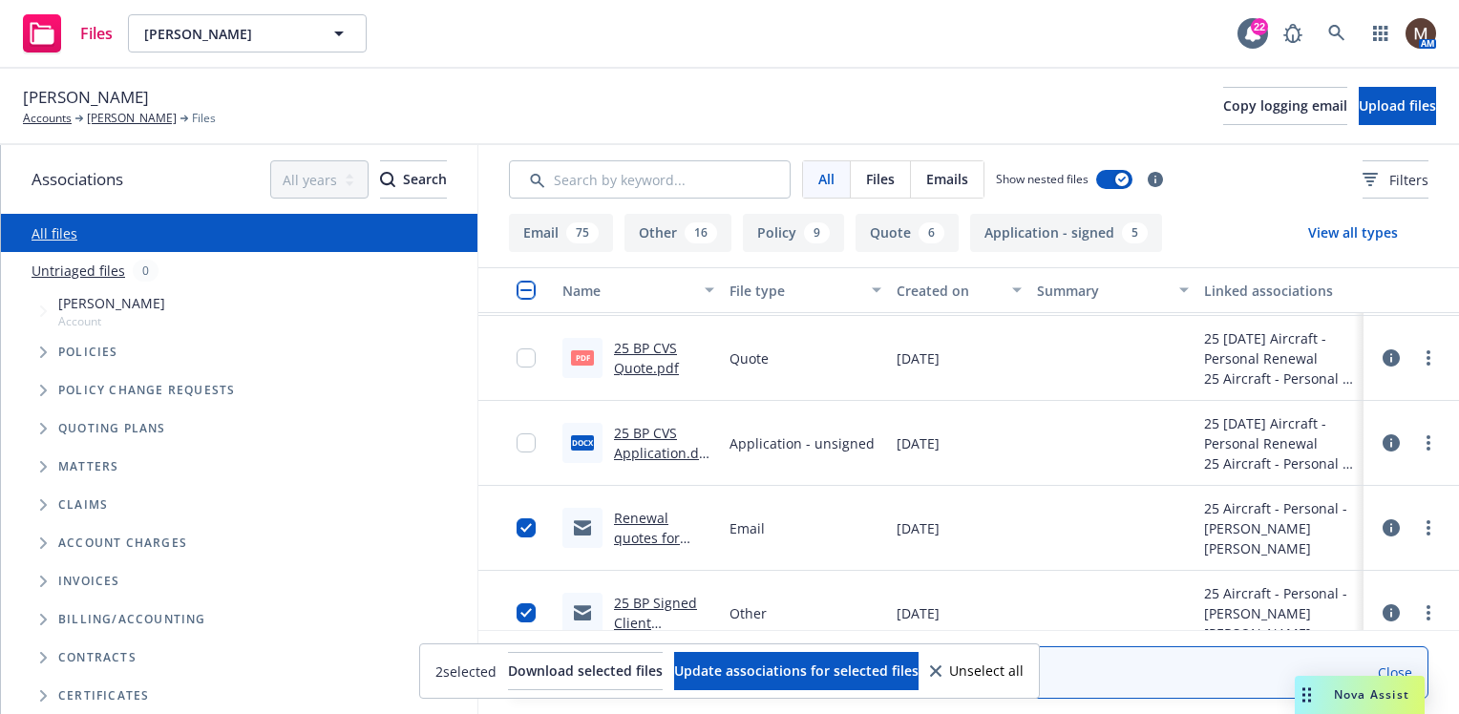
scroll to position [1146, 0]
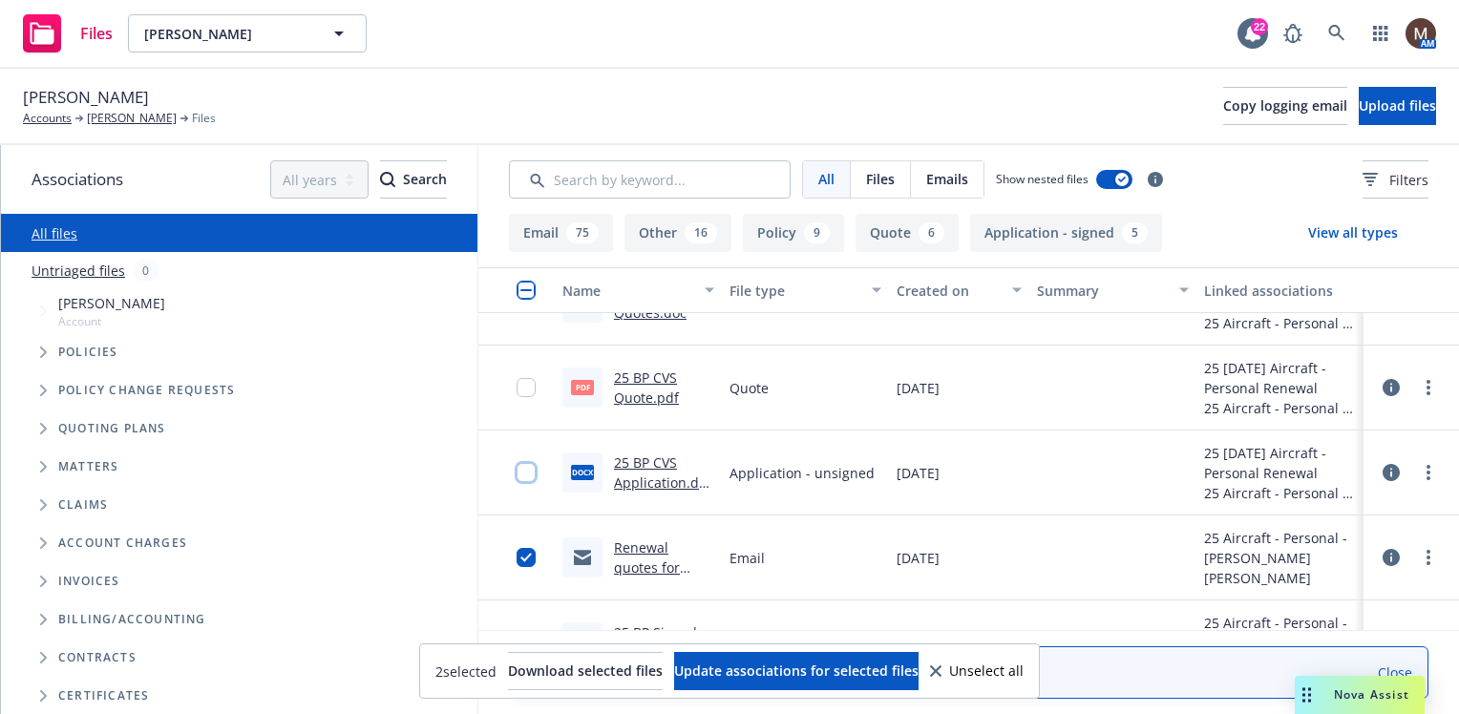
click at [522, 470] on input "checkbox" at bounding box center [526, 472] width 19 height 19
click at [524, 388] on input "checkbox" at bounding box center [526, 387] width 19 height 19
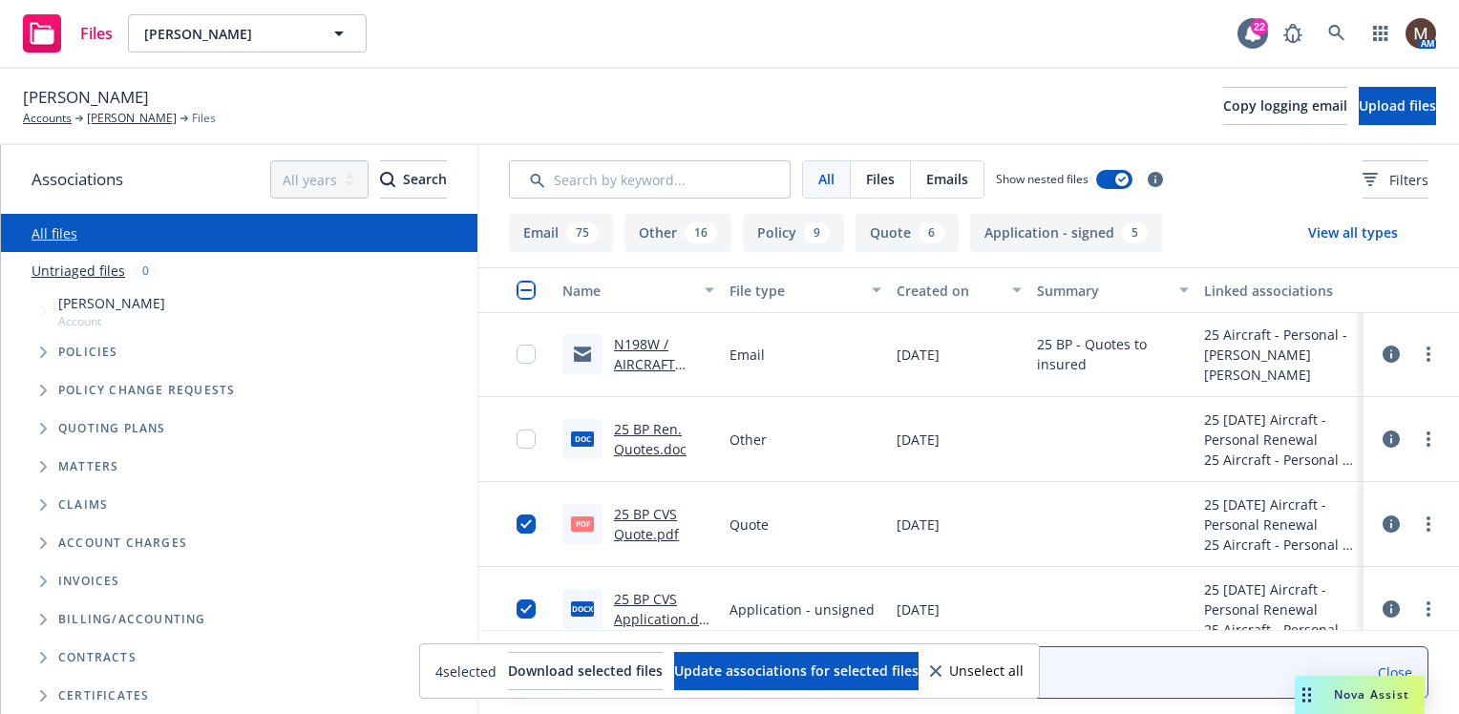
scroll to position [955, 0]
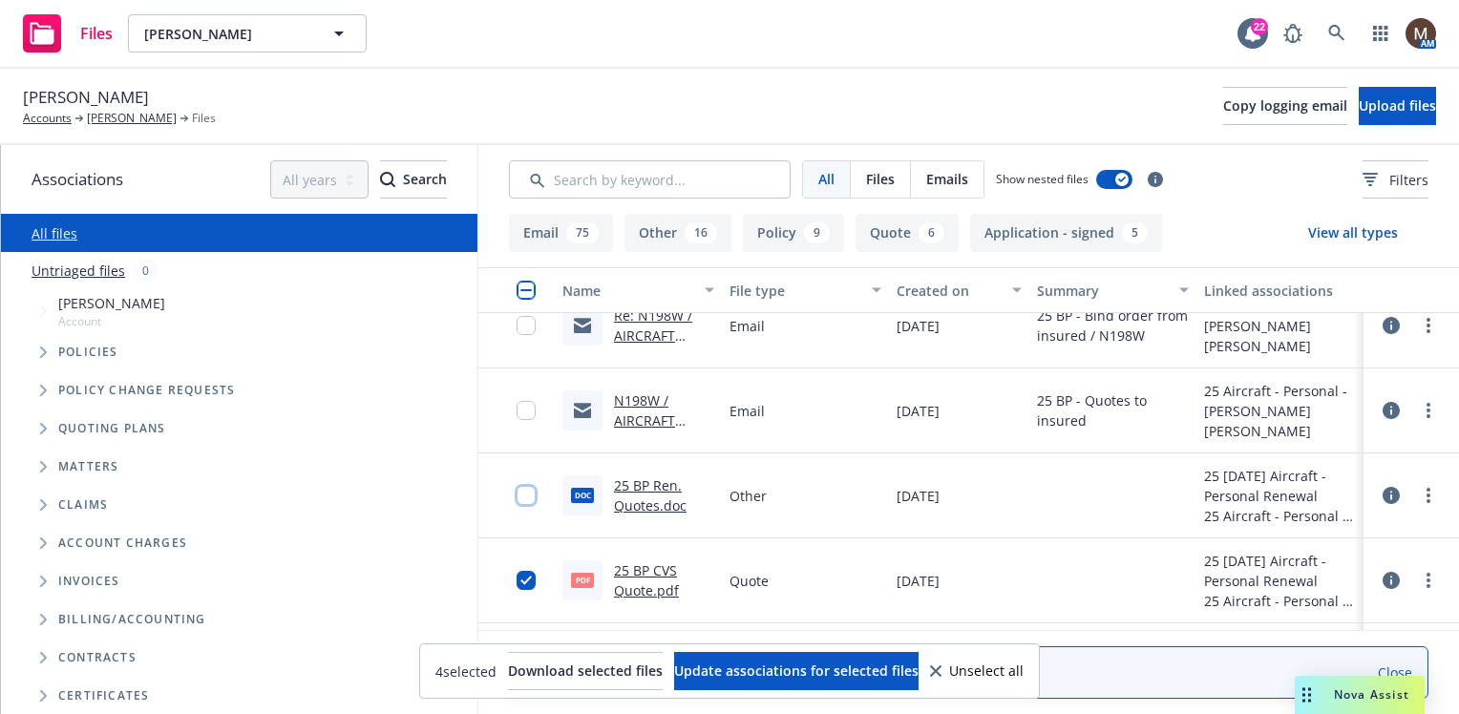
drag, startPoint x: 522, startPoint y: 489, endPoint x: 526, endPoint y: 461, distance: 28.0
click at [522, 487] on input "checkbox" at bounding box center [526, 495] width 19 height 19
click at [527, 407] on input "checkbox" at bounding box center [526, 410] width 19 height 19
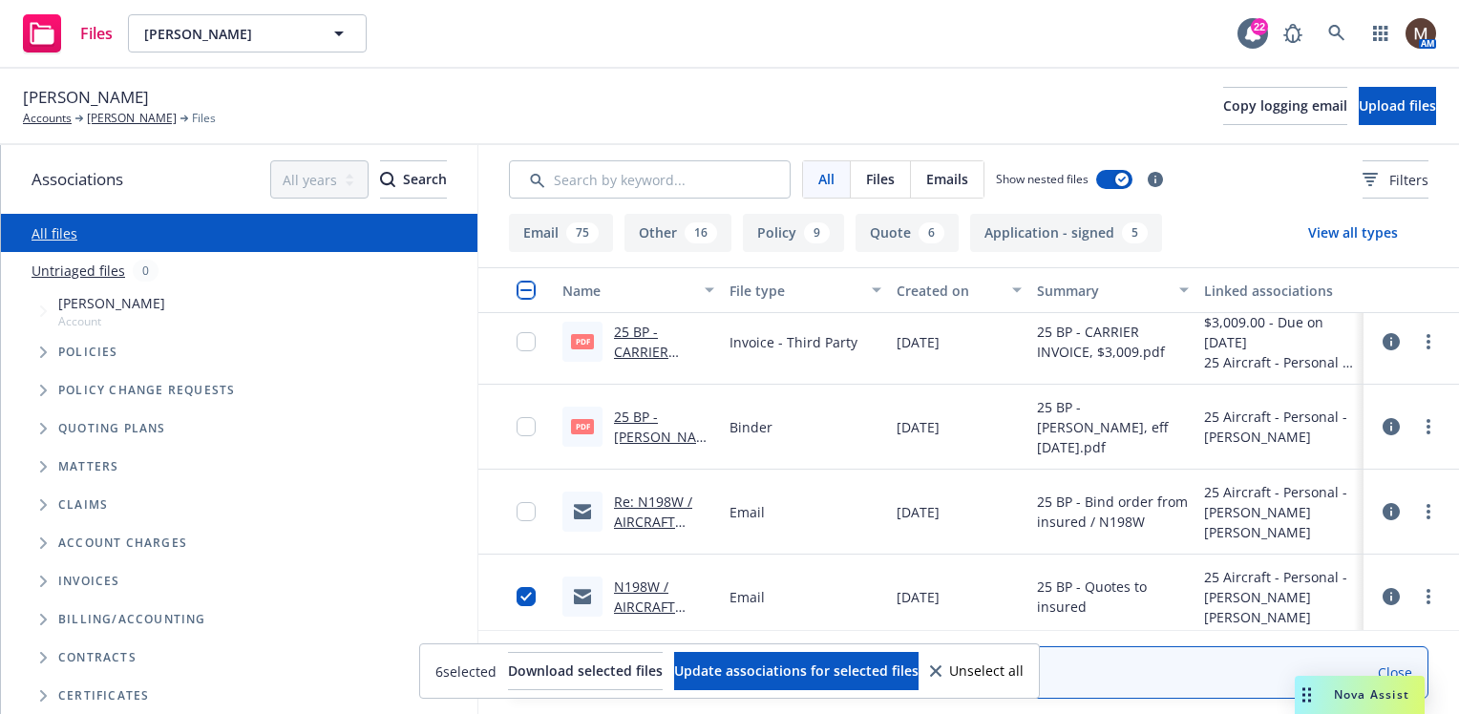
scroll to position [764, 0]
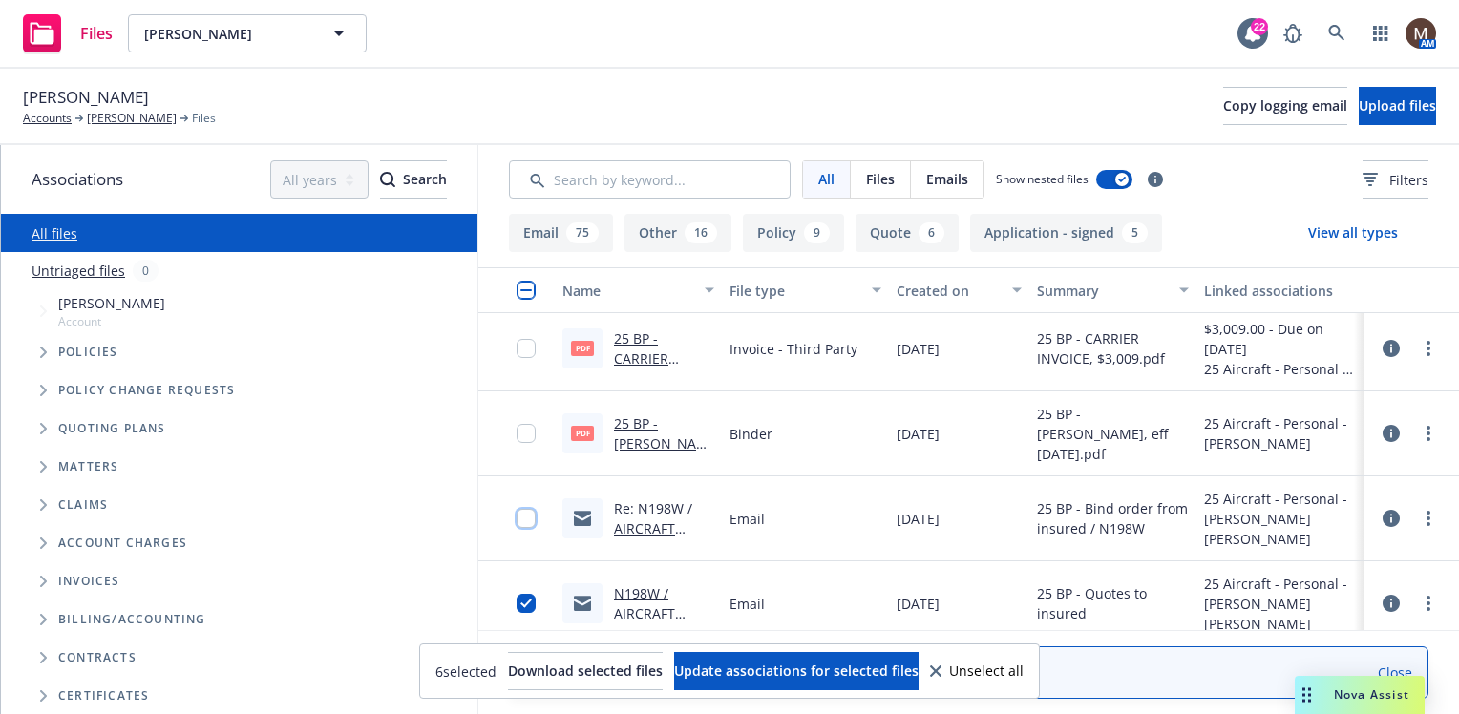
click at [518, 518] on input "checkbox" at bounding box center [526, 518] width 19 height 19
click at [529, 432] on input "checkbox" at bounding box center [526, 433] width 19 height 19
click at [523, 352] on input "checkbox" at bounding box center [526, 348] width 19 height 19
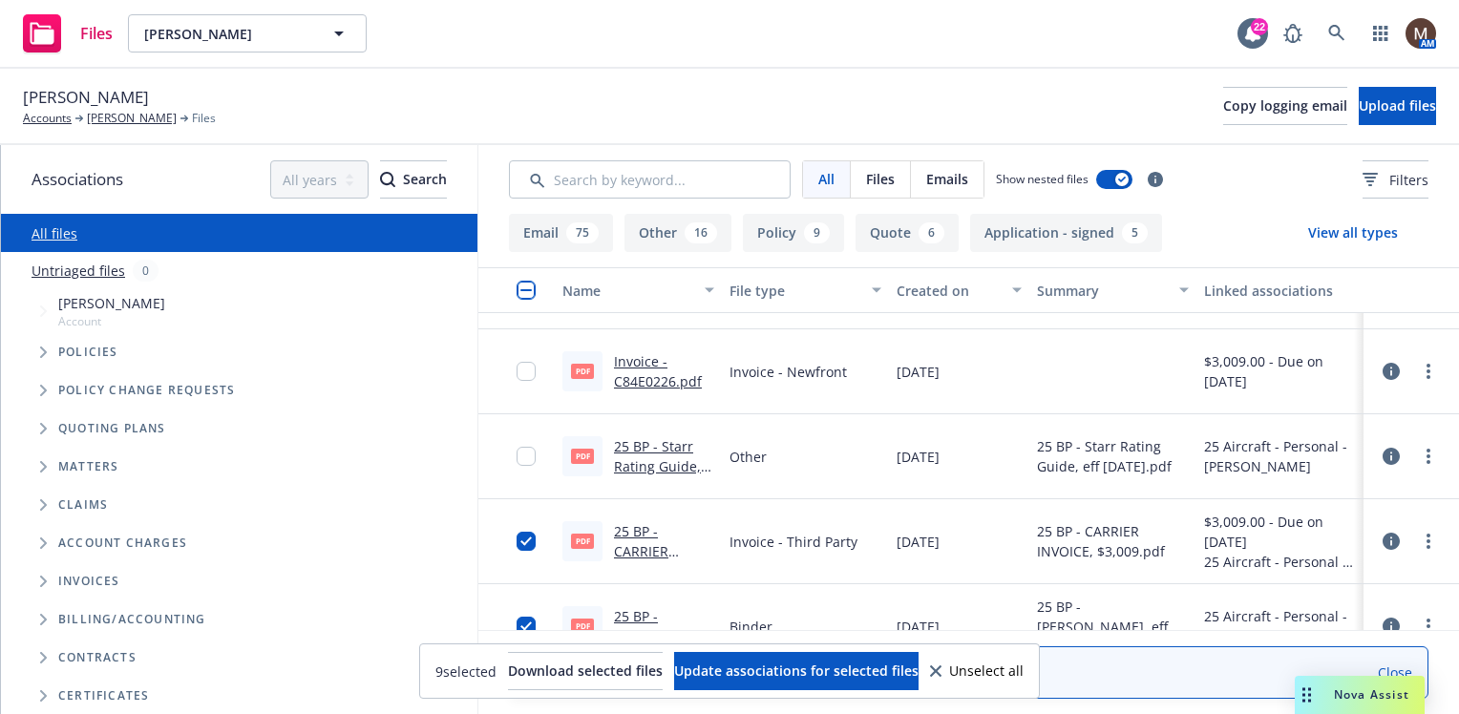
scroll to position [573, 0]
click at [527, 453] on input "checkbox" at bounding box center [526, 457] width 19 height 19
click at [527, 372] on input "checkbox" at bounding box center [526, 372] width 19 height 19
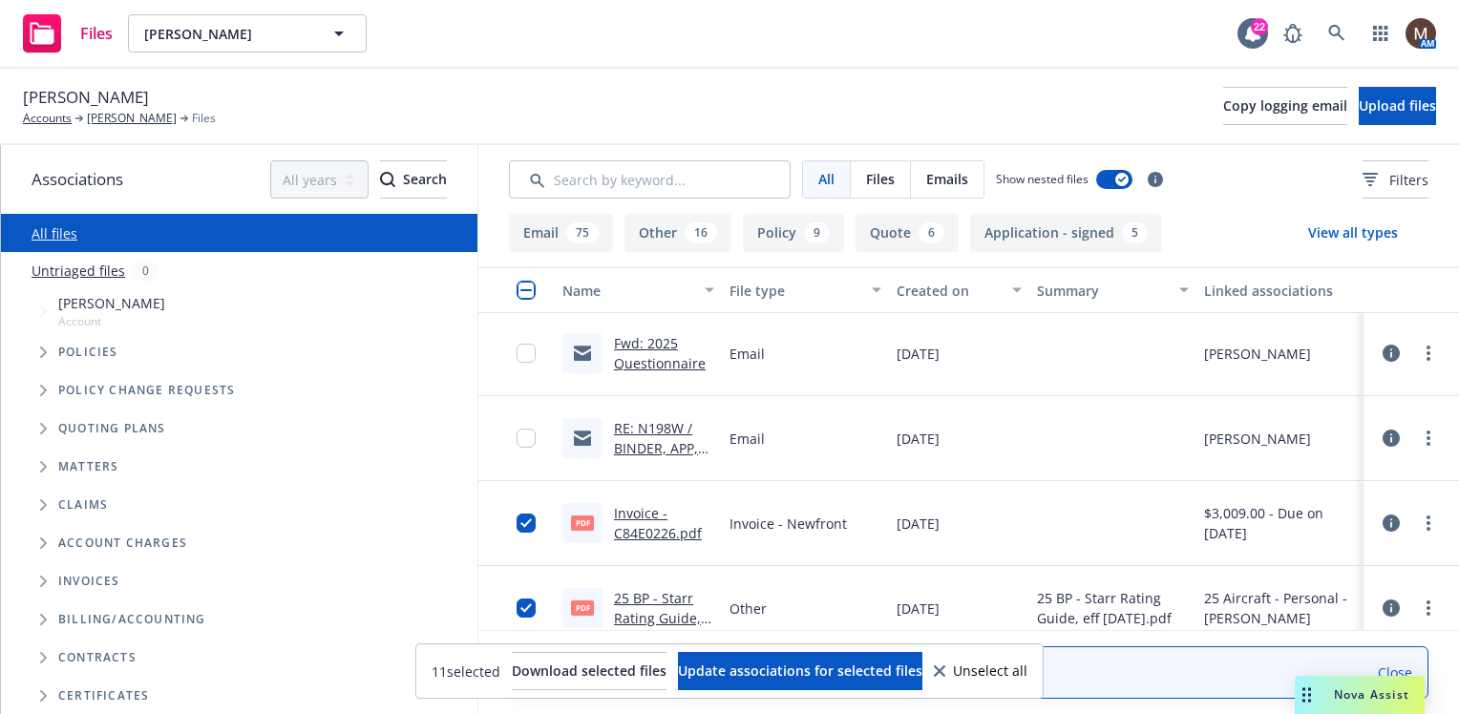
scroll to position [382, 0]
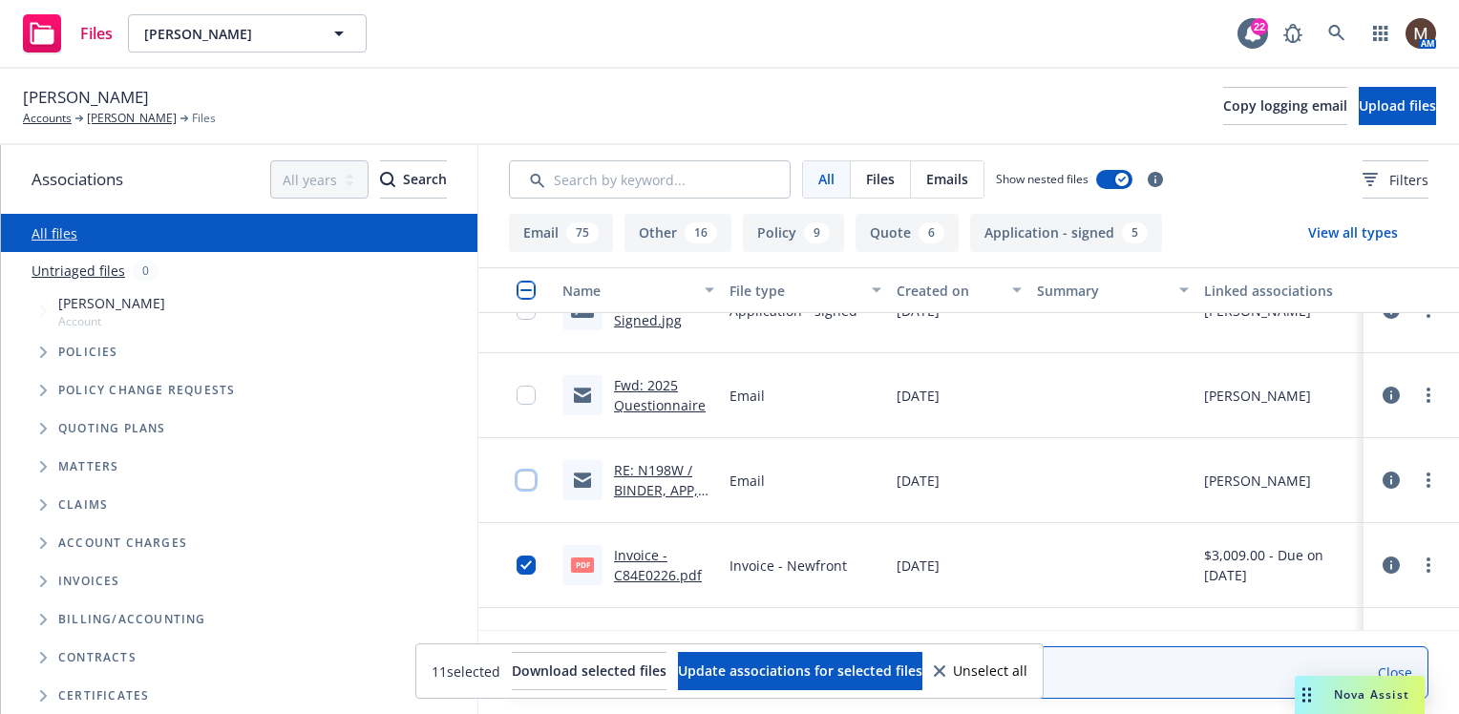
click at [527, 475] on input "checkbox" at bounding box center [526, 480] width 19 height 19
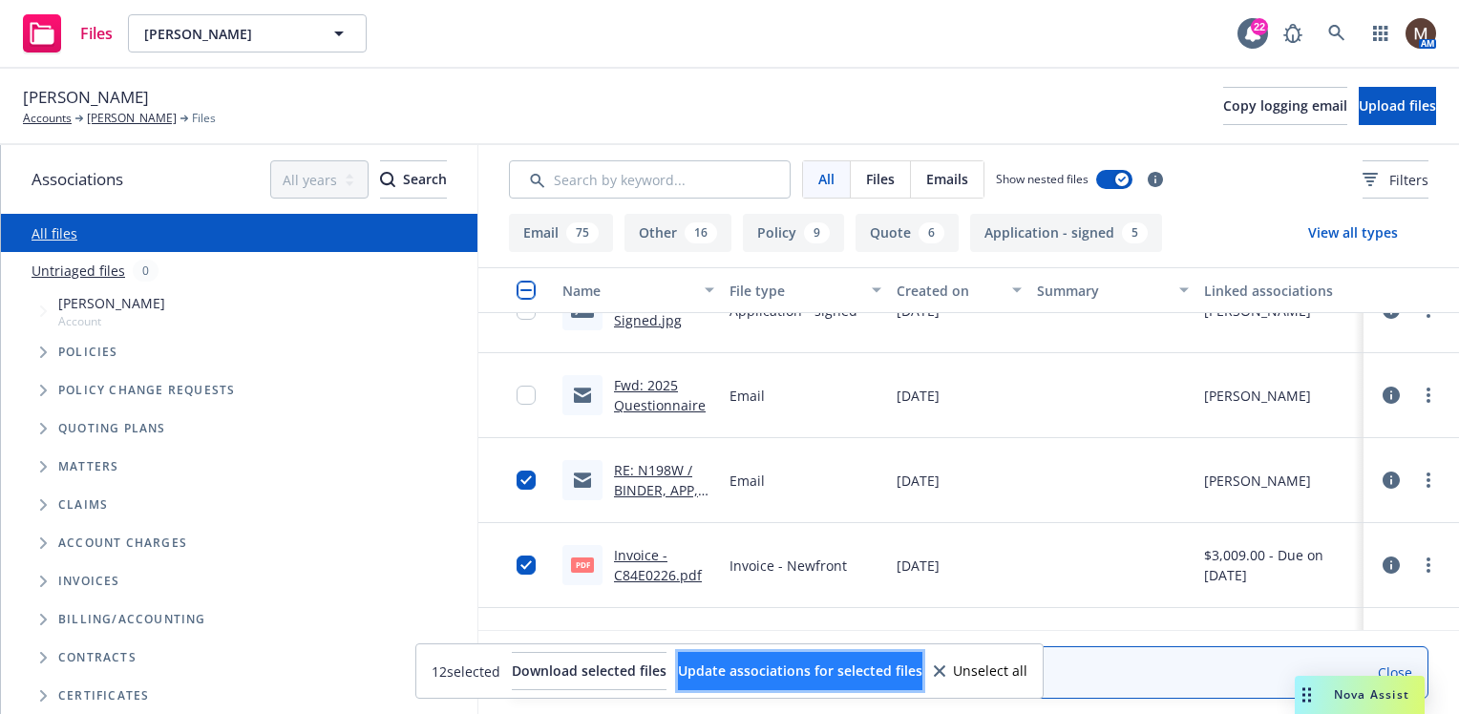
click at [802, 665] on span "Update associations for selected files" at bounding box center [800, 671] width 244 height 18
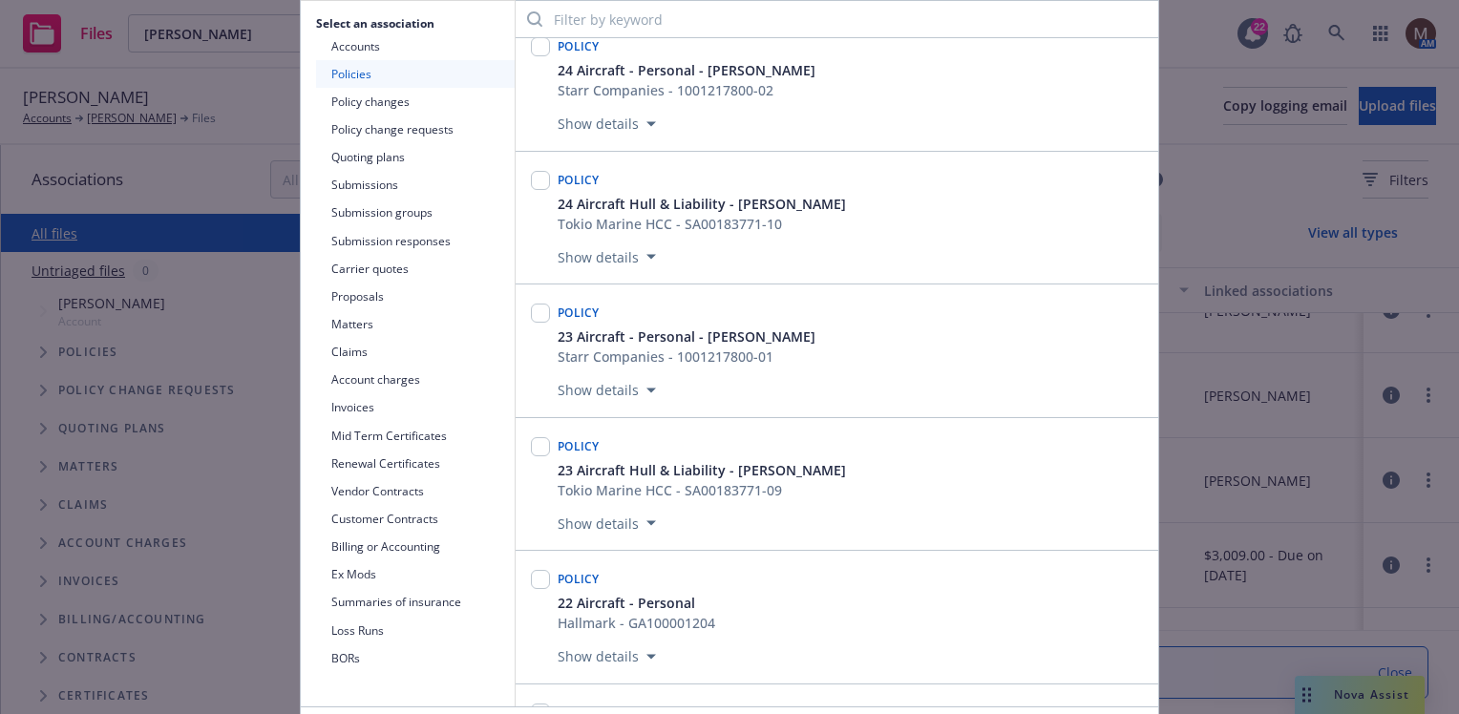
scroll to position [286, 0]
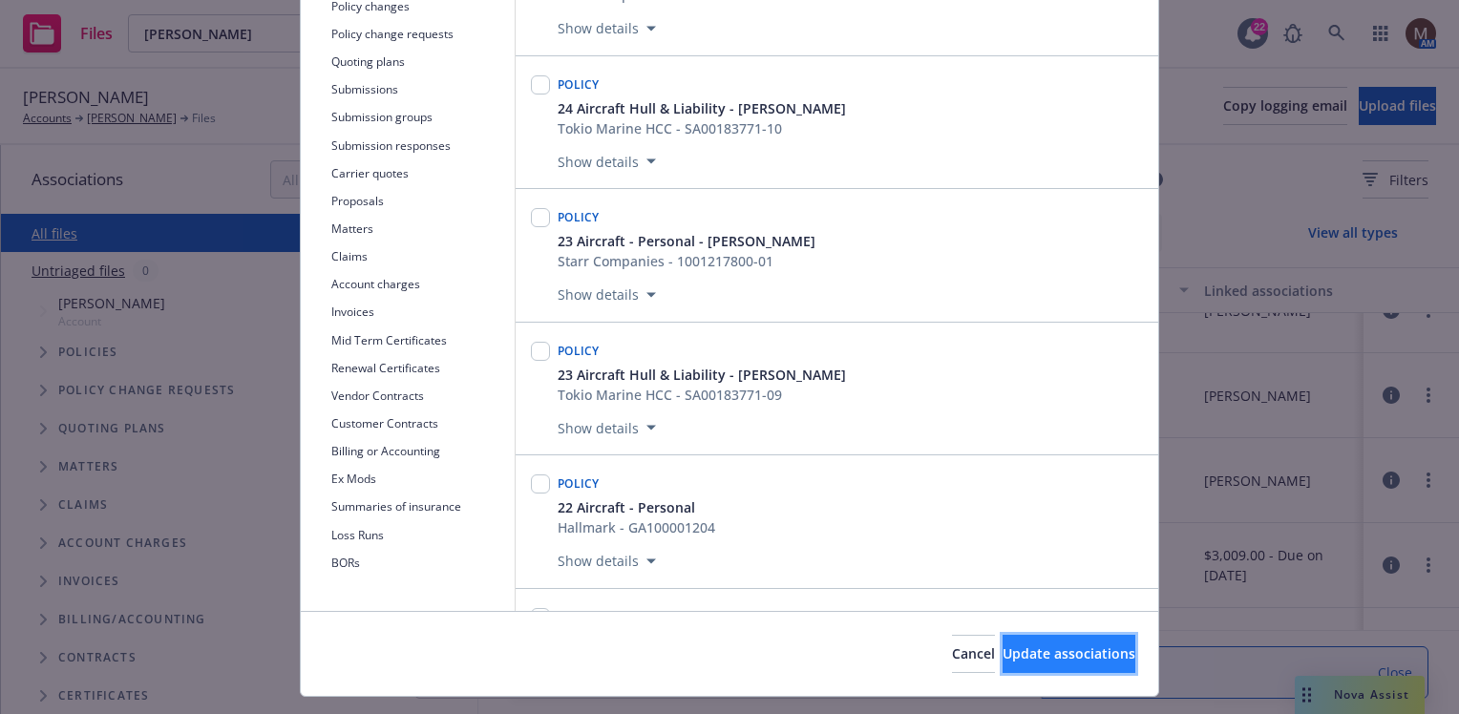
click at [1073, 650] on span "Update associations" at bounding box center [1069, 653] width 133 height 18
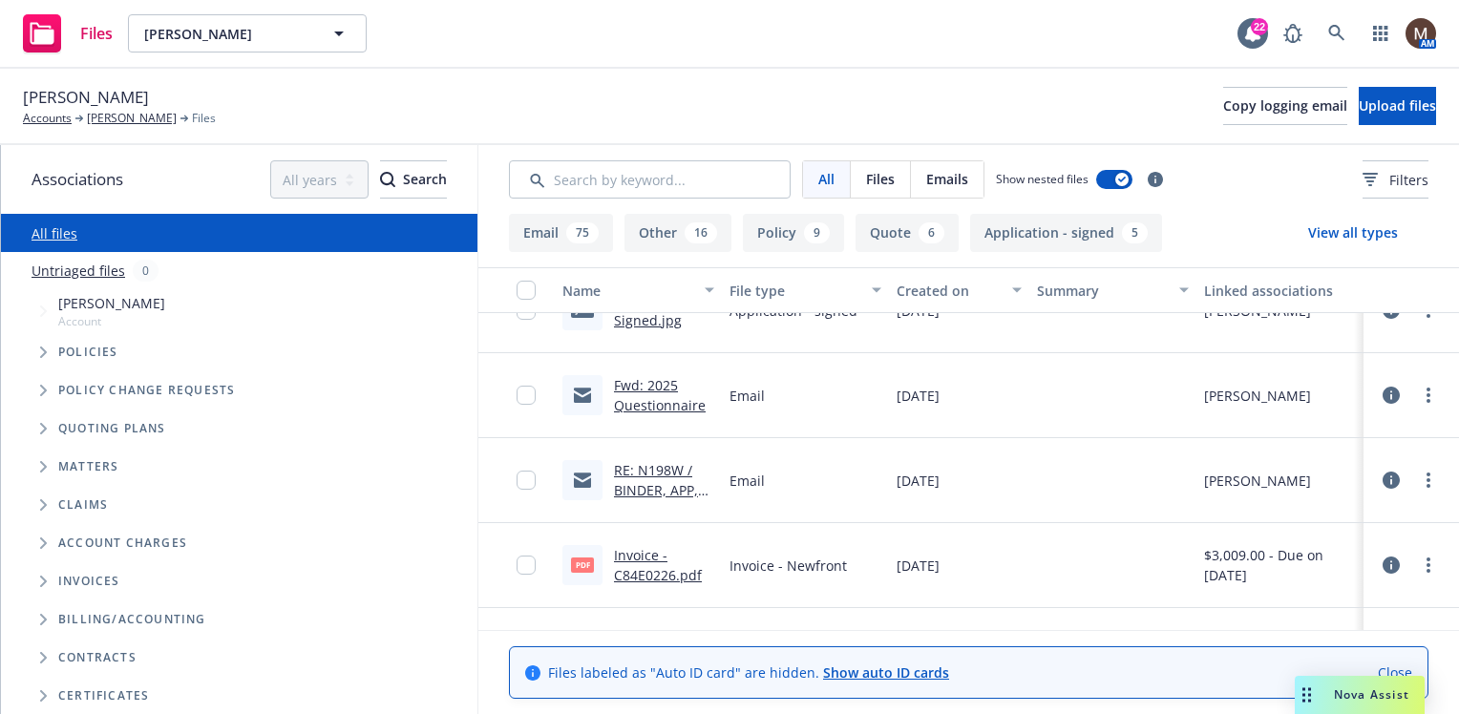
scroll to position [0, 0]
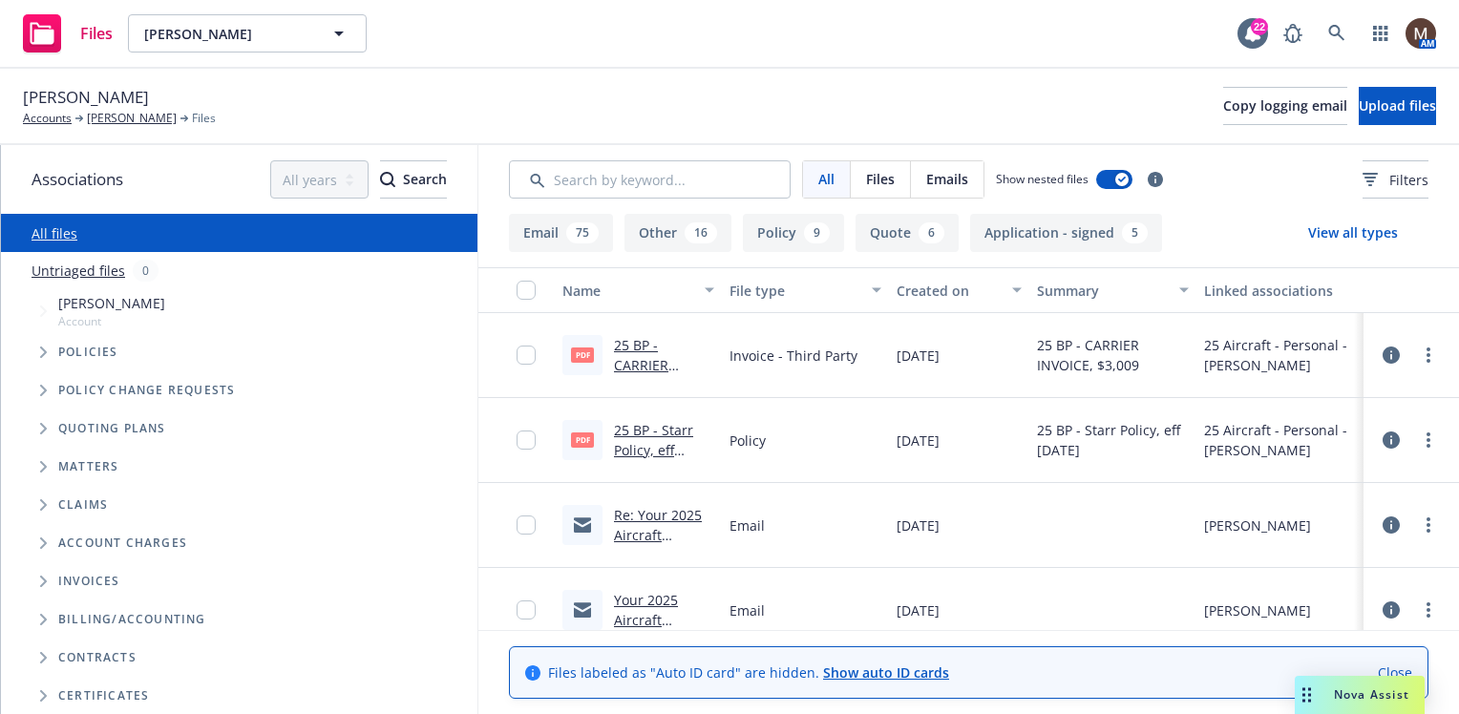
click at [675, 427] on link "25 BP - Starr Policy, eff [DATE].pdf" at bounding box center [653, 450] width 79 height 58
drag, startPoint x: 144, startPoint y: 117, endPoint x: 191, endPoint y: 139, distance: 51.7
click at [144, 117] on link "[PERSON_NAME]" at bounding box center [132, 118] width 90 height 17
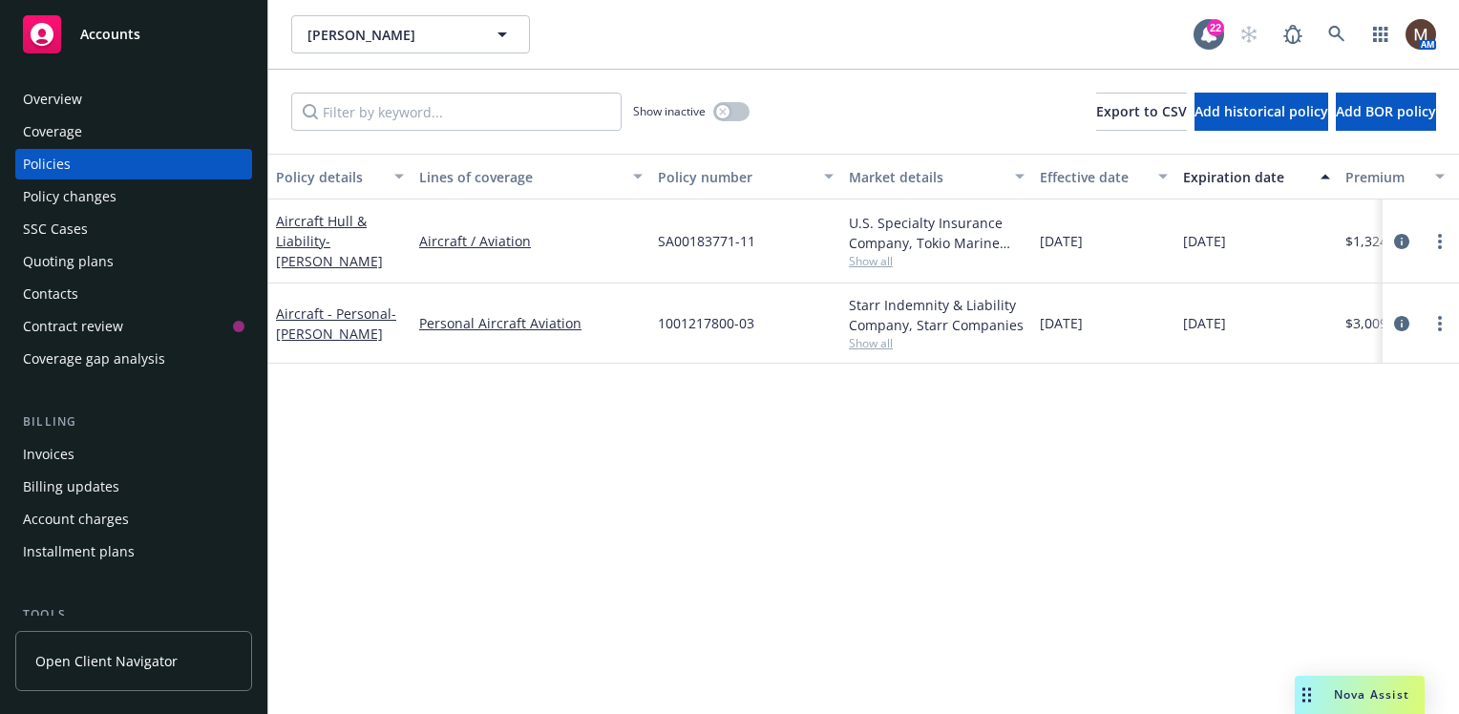
scroll to position [191, 0]
